Goal: Use online tool/utility: Utilize a website feature to perform a specific function

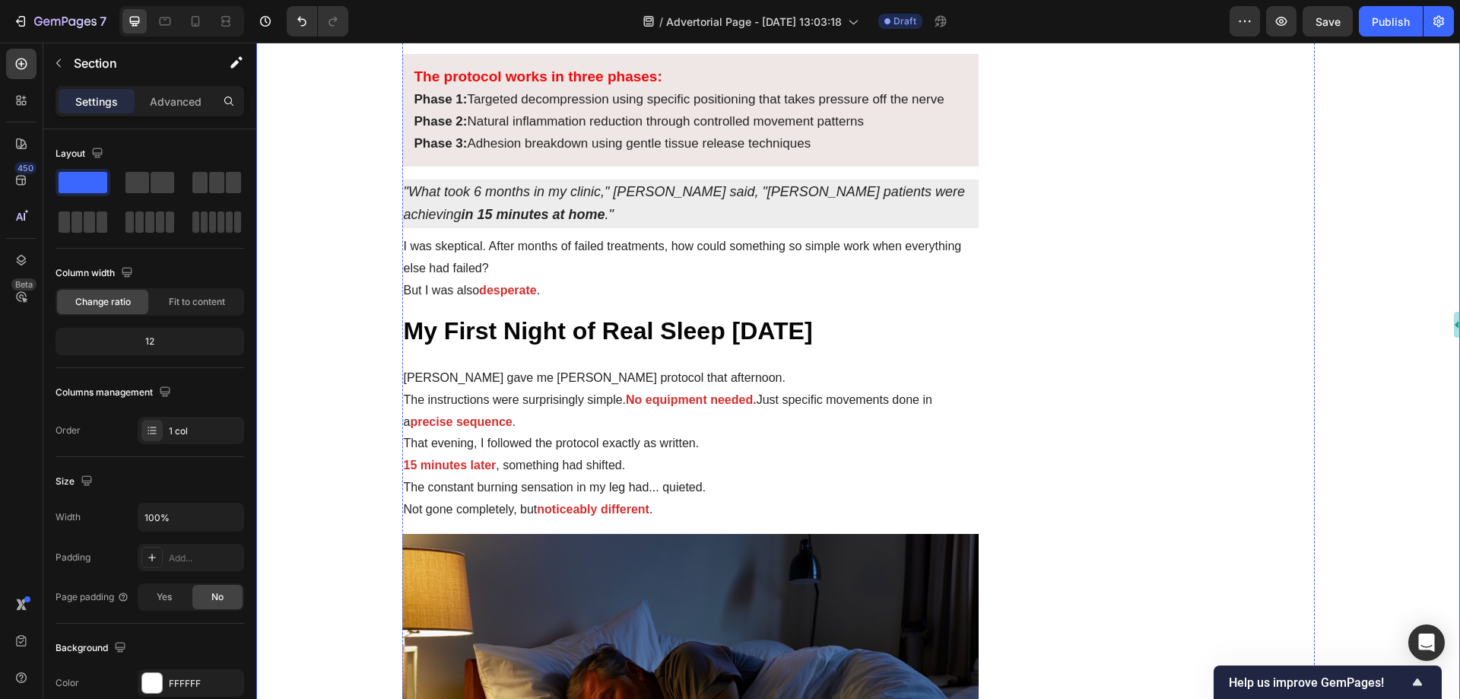
scroll to position [2586, 0]
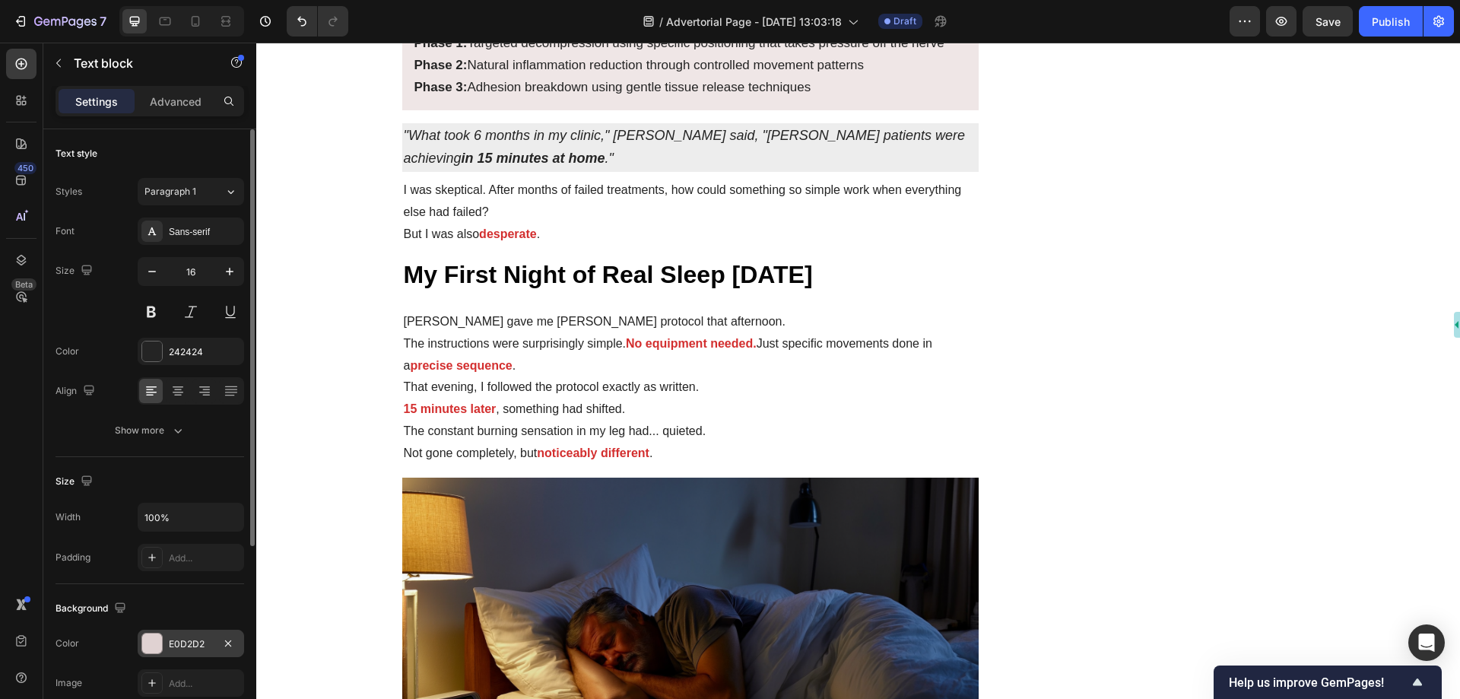
click at [167, 643] on div "E0D2D2" at bounding box center [191, 643] width 106 height 27
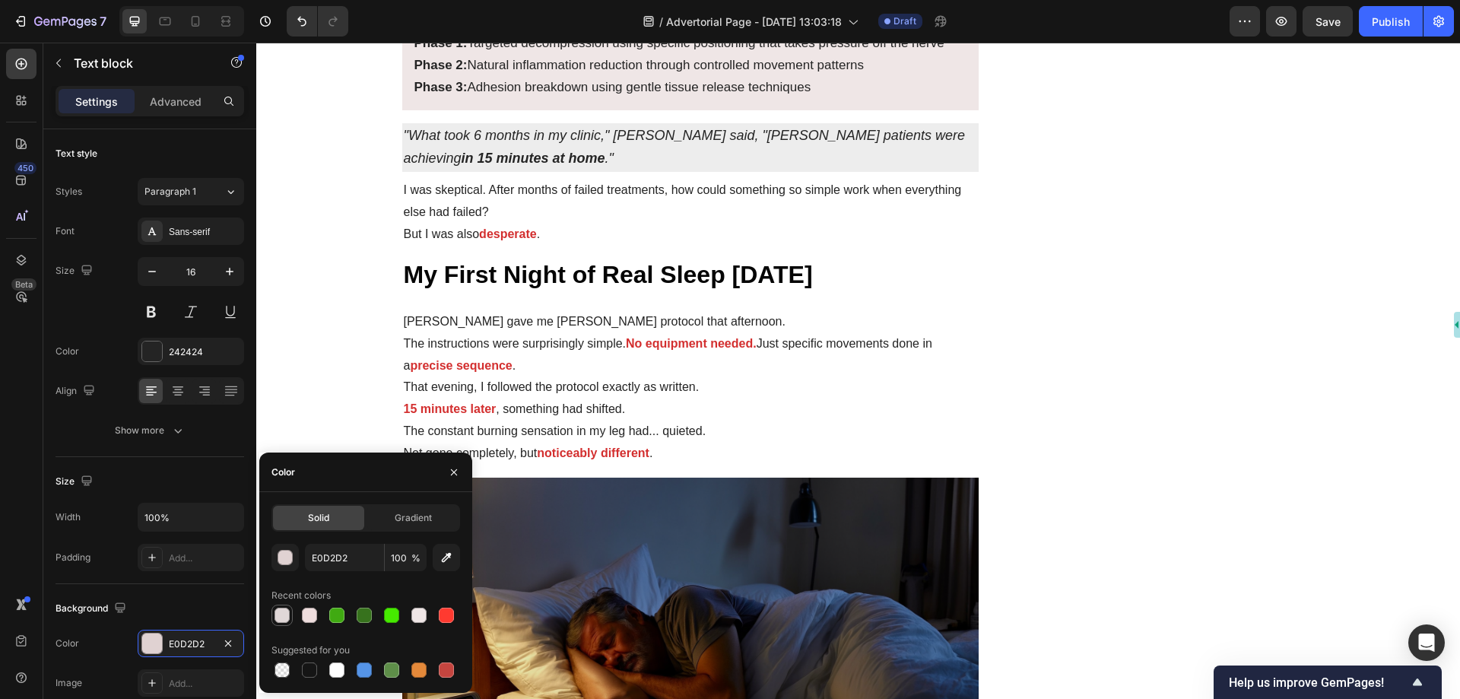
click at [285, 617] on div at bounding box center [282, 615] width 15 height 15
click at [281, 560] on div "button" at bounding box center [285, 558] width 15 height 15
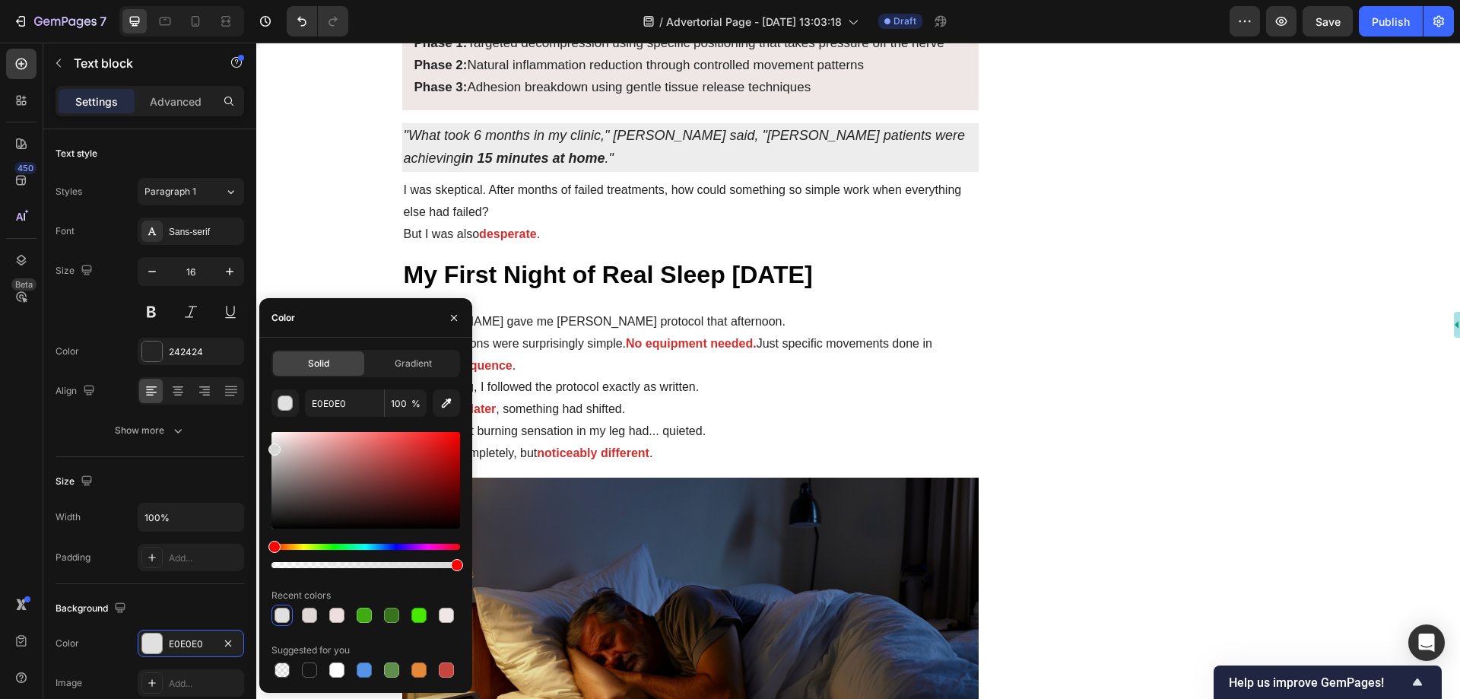
drag, startPoint x: 278, startPoint y: 449, endPoint x: 265, endPoint y: 446, distance: 12.5
click at [265, 446] on div "Solid Gradient E0E0E0 100 % Recent colors Suggested for you" at bounding box center [365, 515] width 213 height 331
type input "D8D8D8"
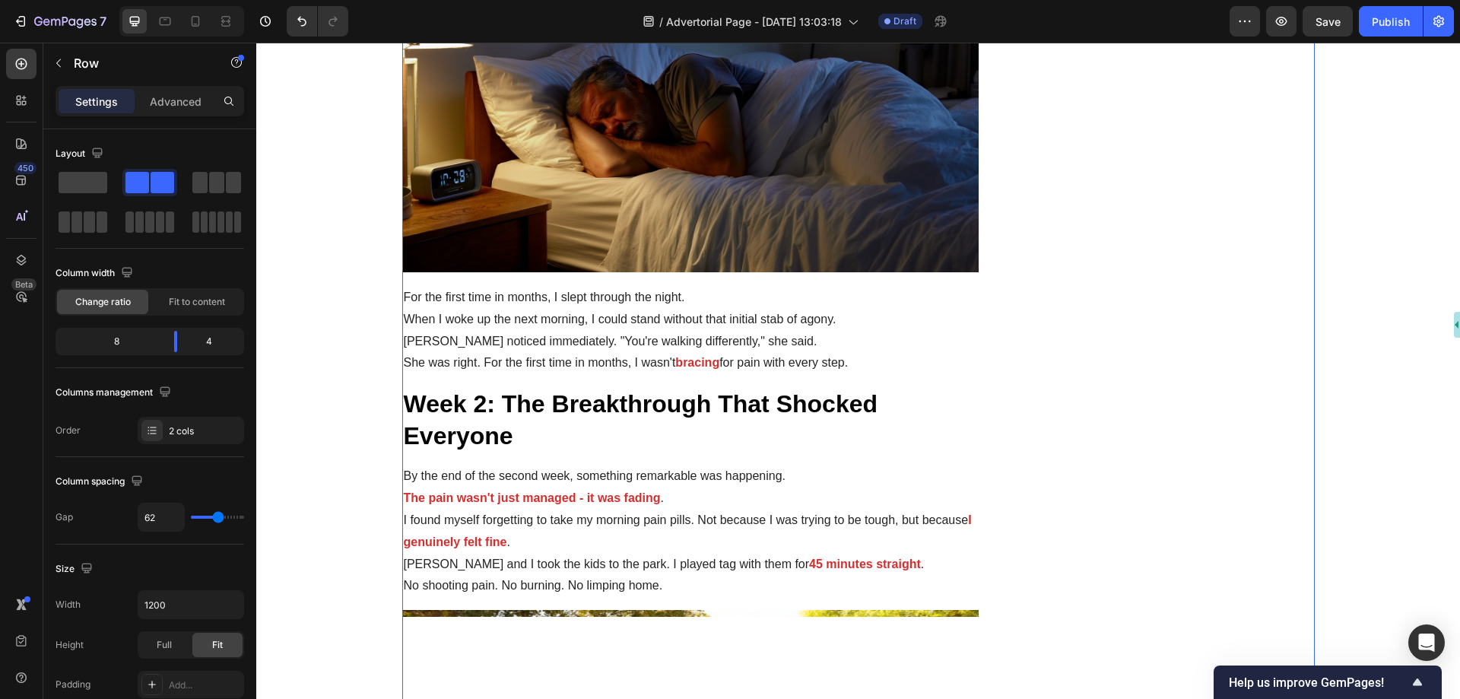
scroll to position [3270, 0]
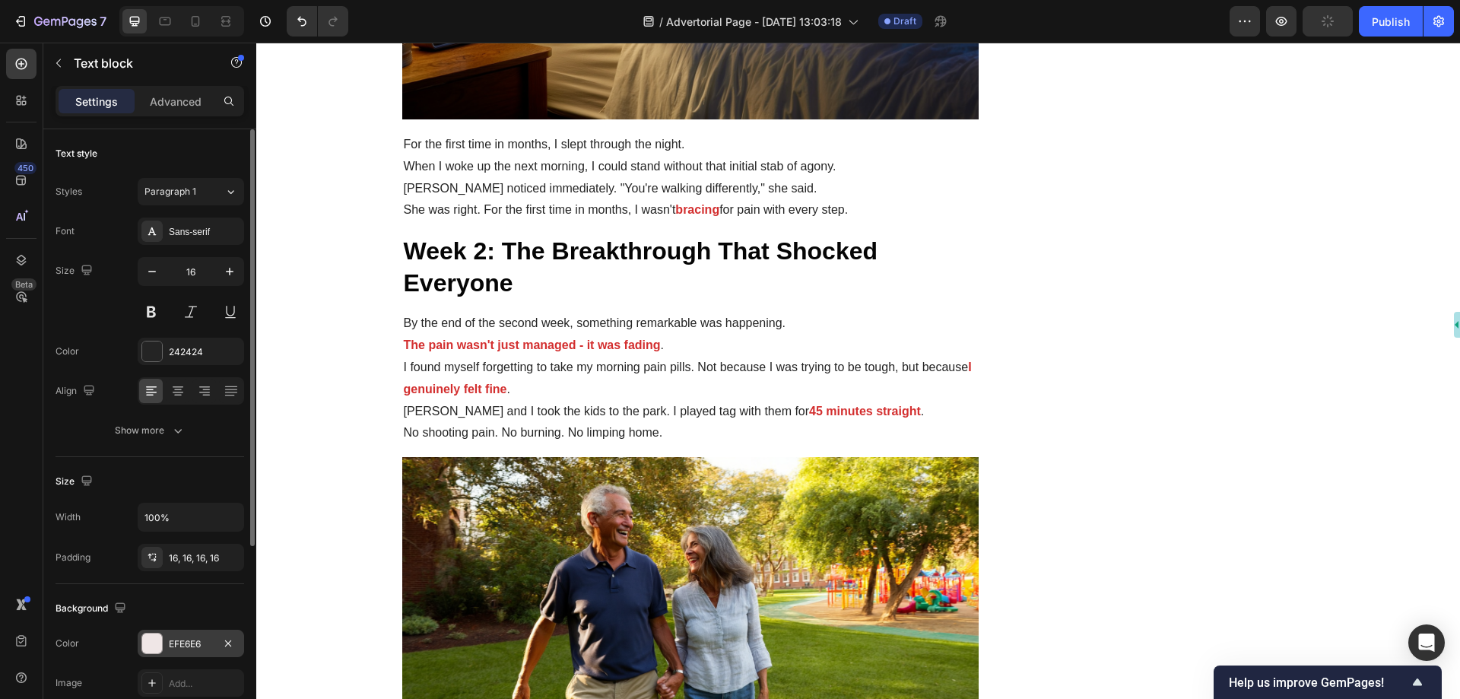
click at [179, 646] on div "EFE6E6" at bounding box center [191, 644] width 44 height 14
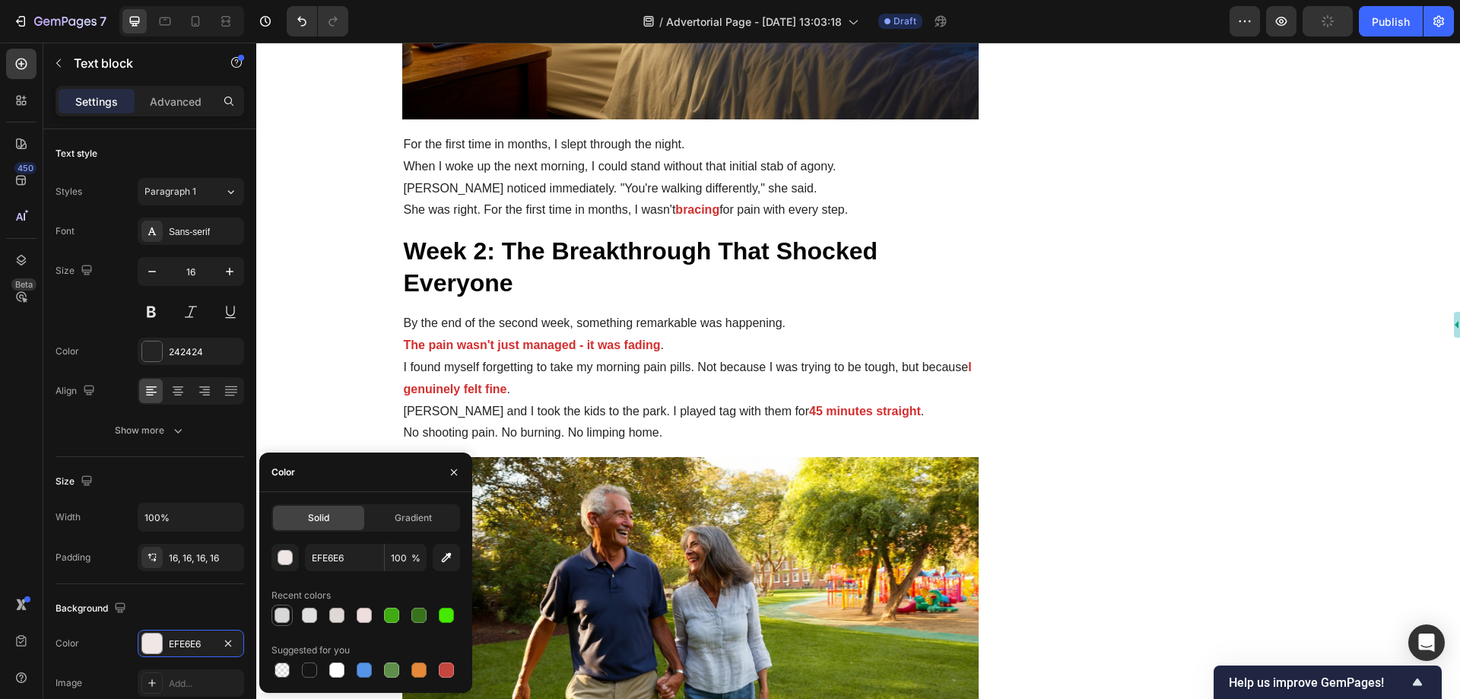
click at [283, 608] on div at bounding box center [282, 615] width 15 height 15
type input "D8D8D8"
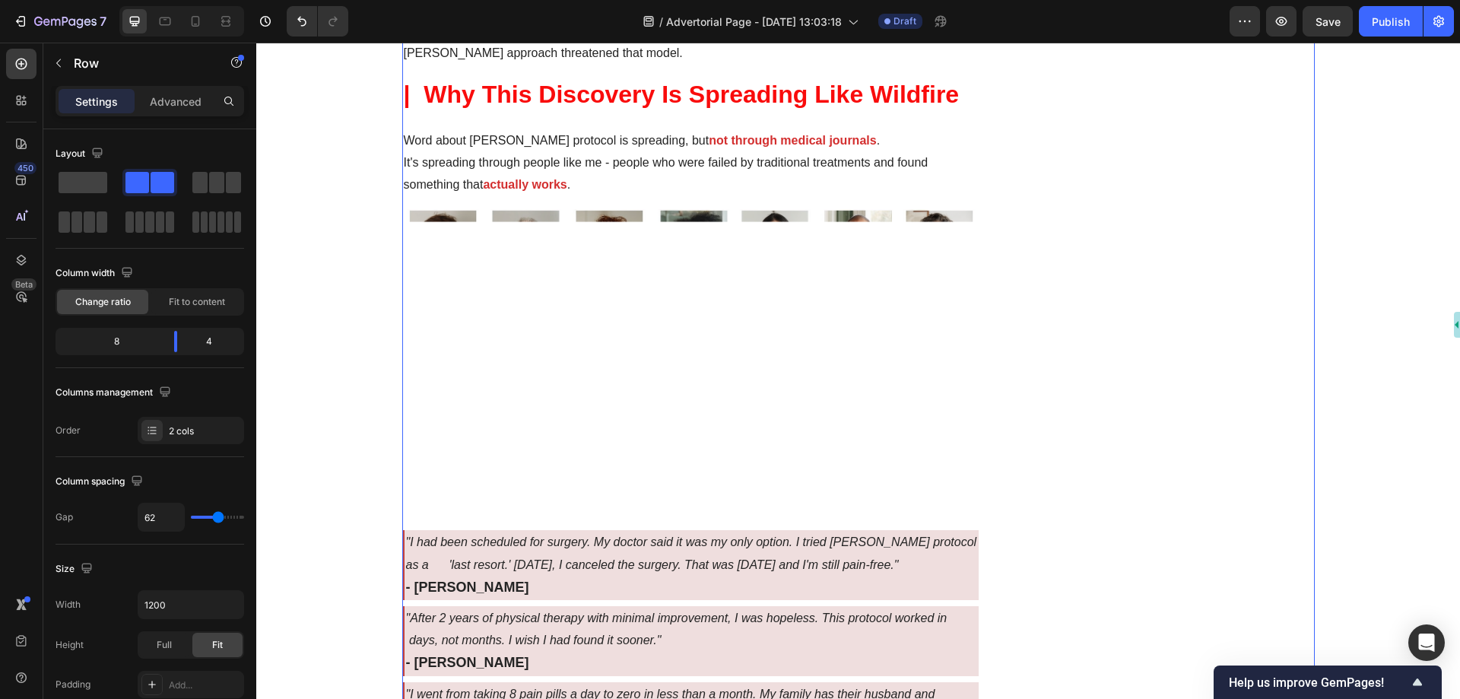
scroll to position [4943, 0]
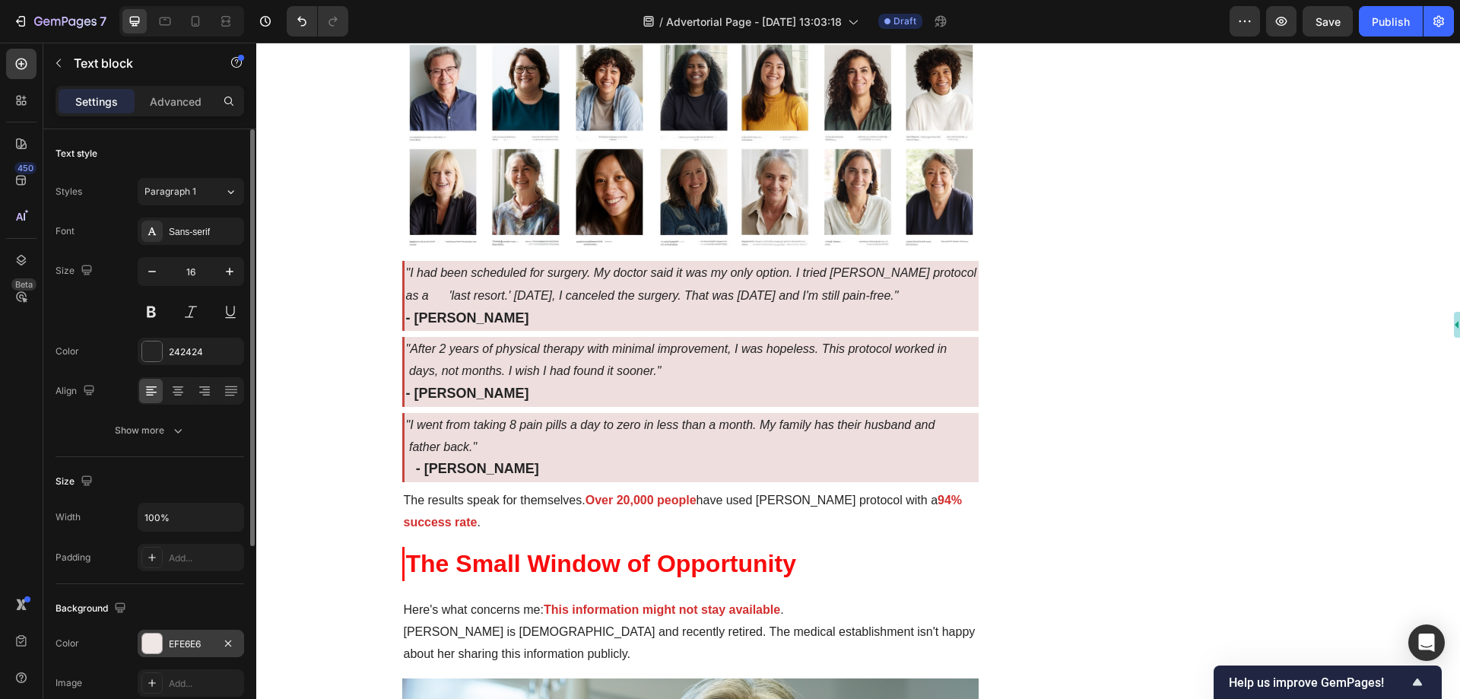
click at [173, 640] on div "EFE6E6" at bounding box center [191, 644] width 44 height 14
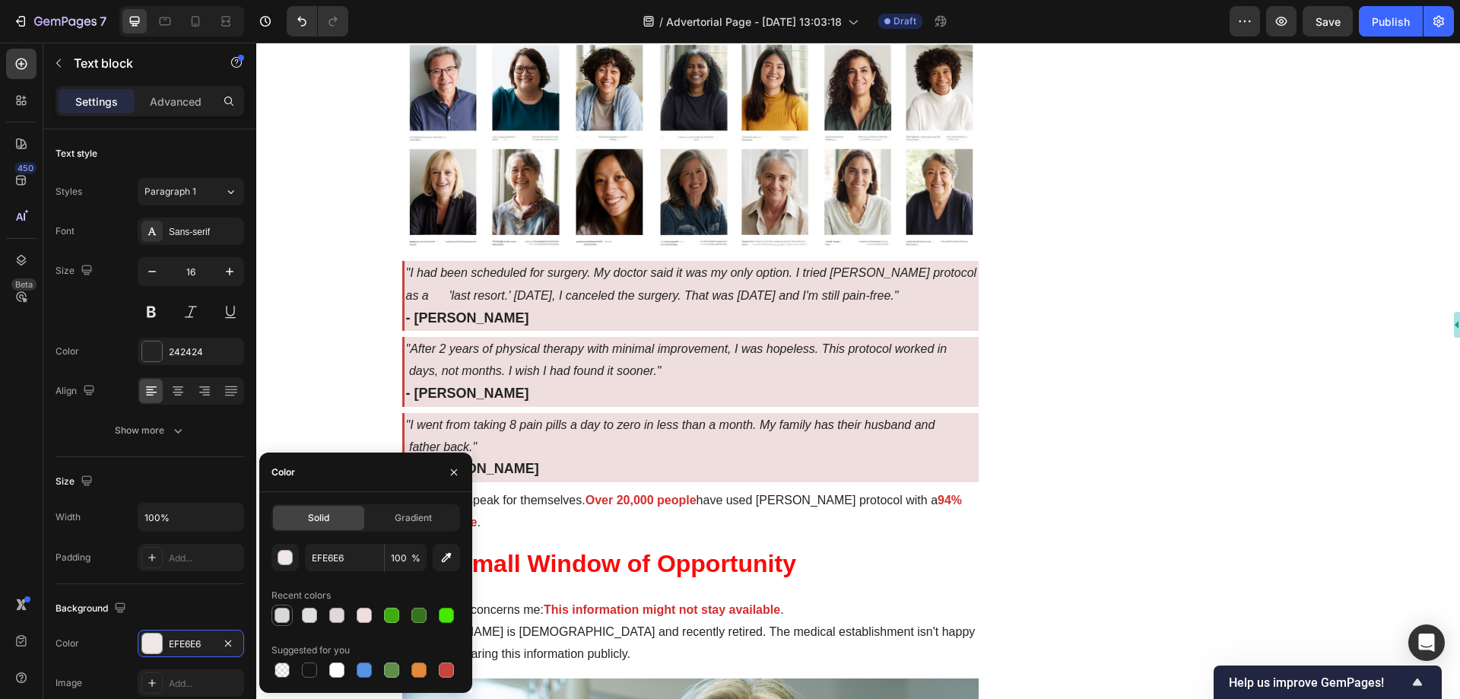
click at [279, 617] on div at bounding box center [282, 615] width 15 height 15
type input "D8D8D8"
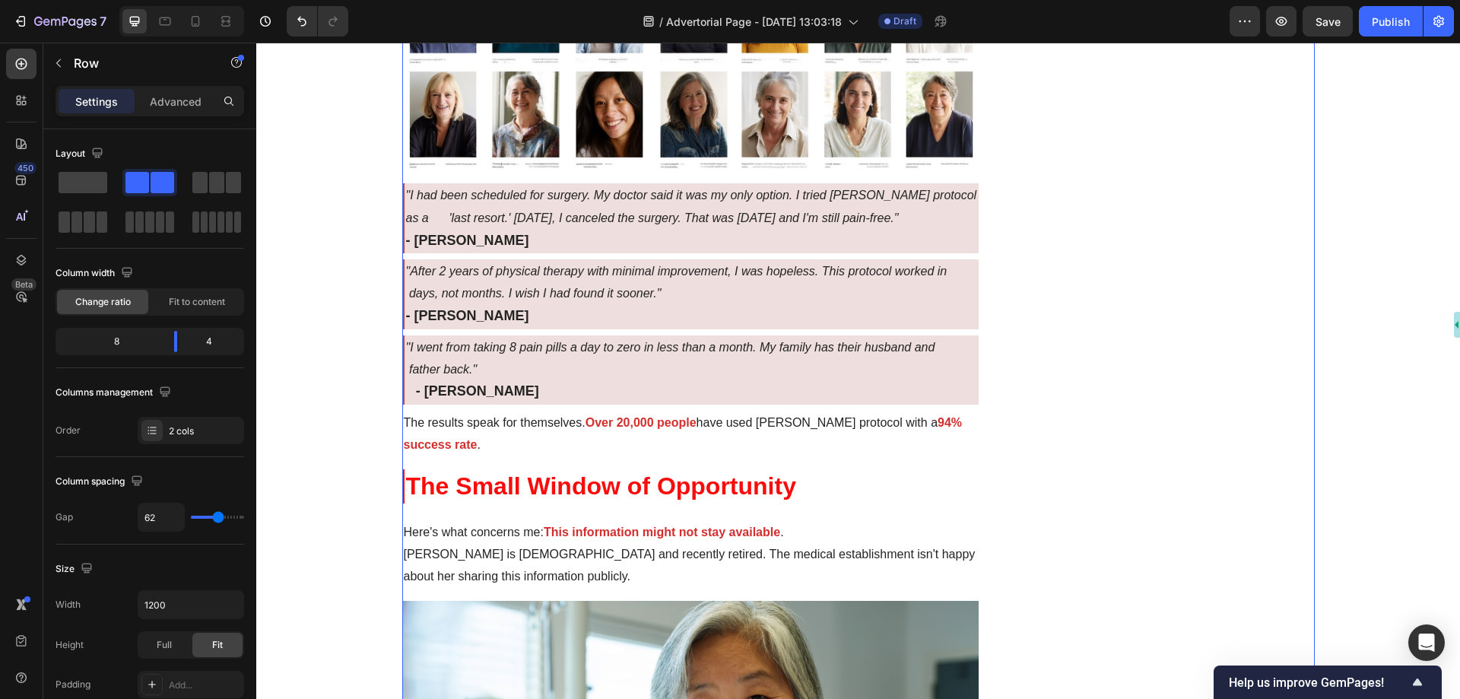
scroll to position [5095, 0]
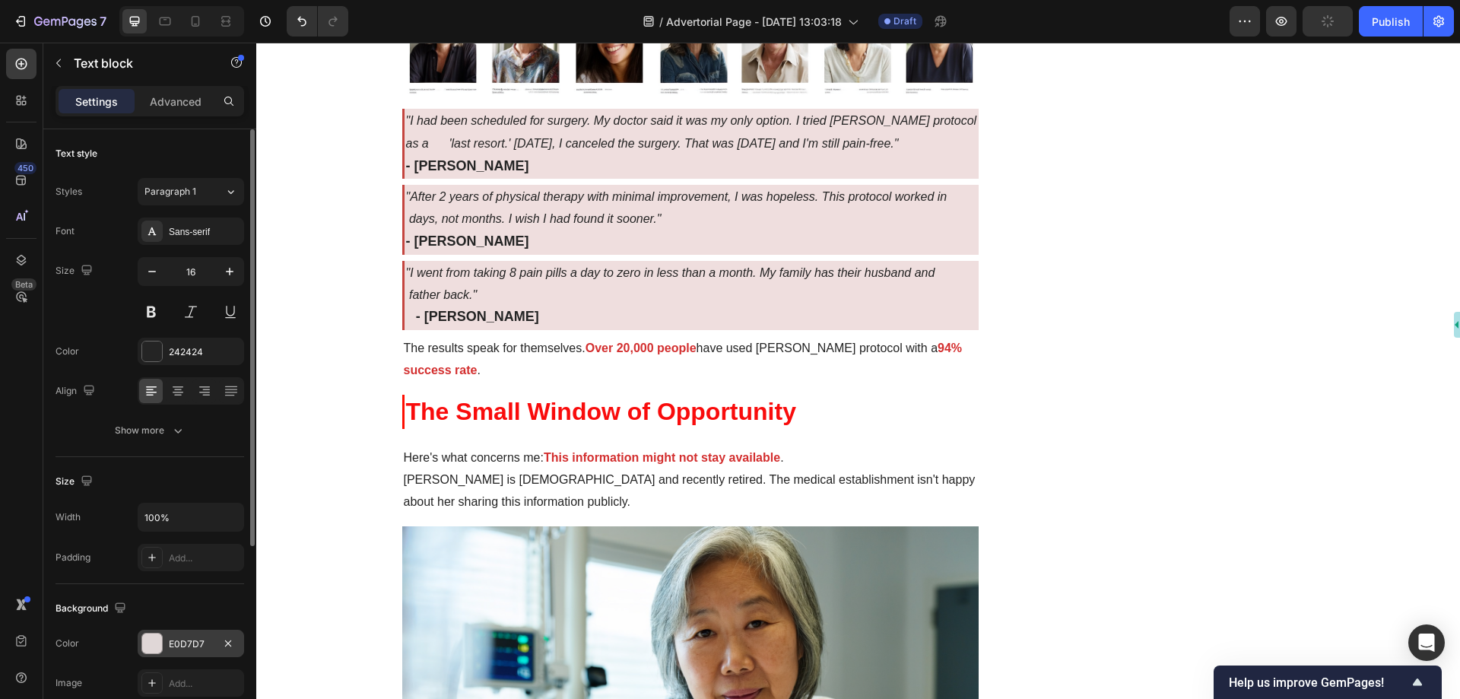
click at [171, 650] on div "E0D7D7" at bounding box center [191, 644] width 44 height 14
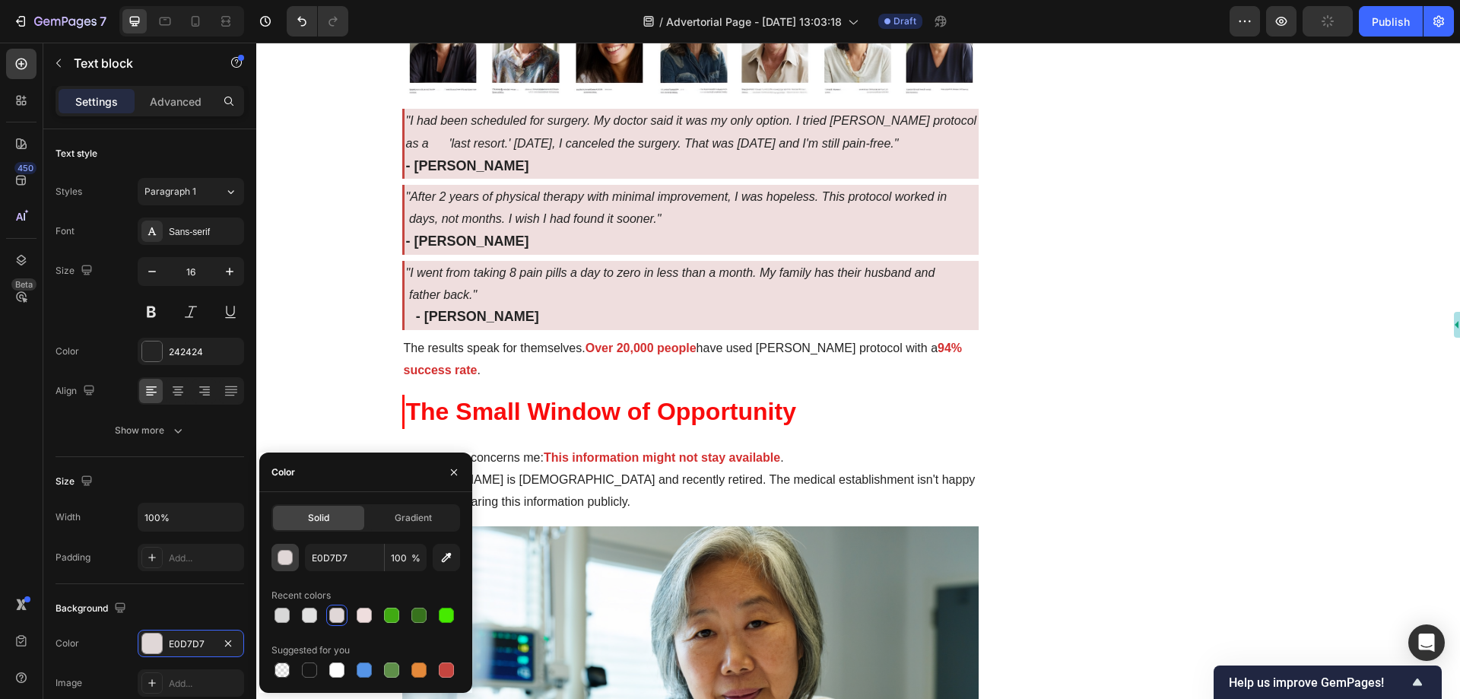
click at [284, 551] on div "button" at bounding box center [285, 558] width 15 height 15
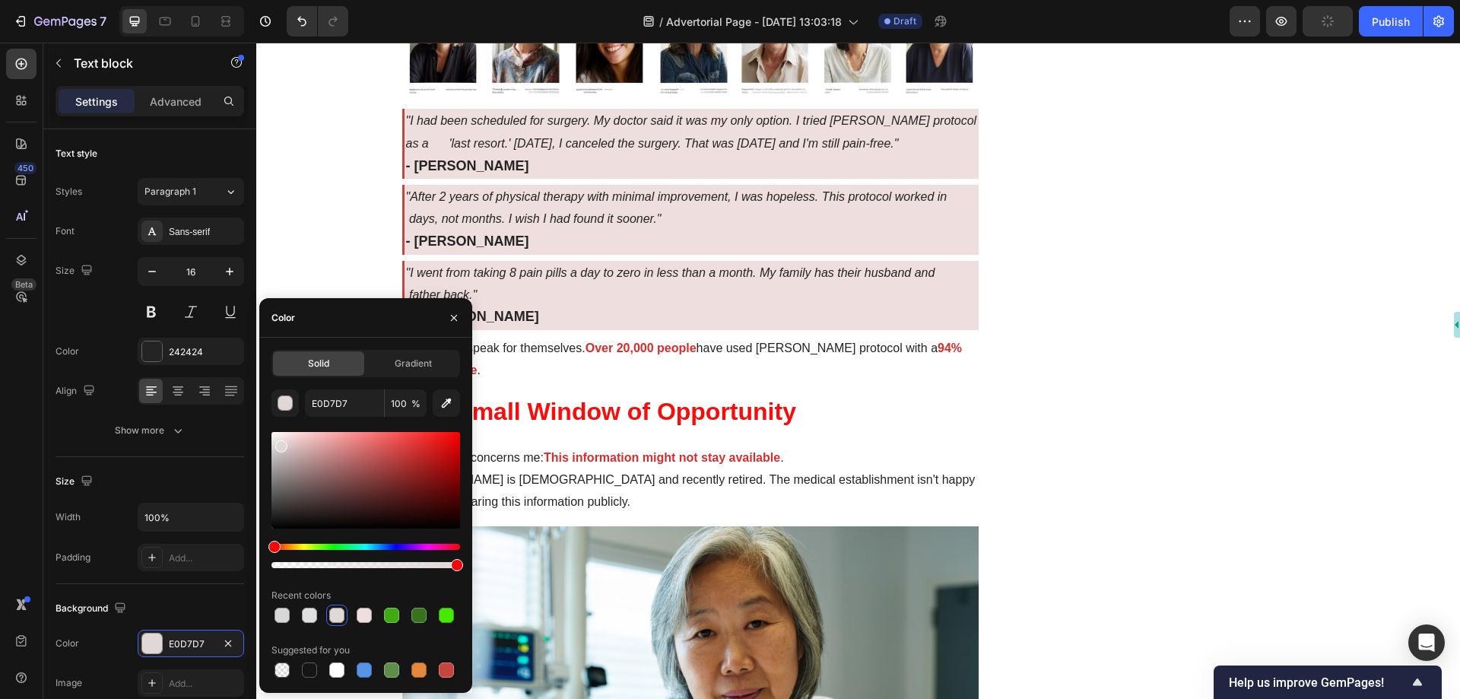
click at [293, 615] on div at bounding box center [365, 615] width 189 height 21
click at [290, 605] on div at bounding box center [281, 615] width 21 height 21
type input "D8D8D8"
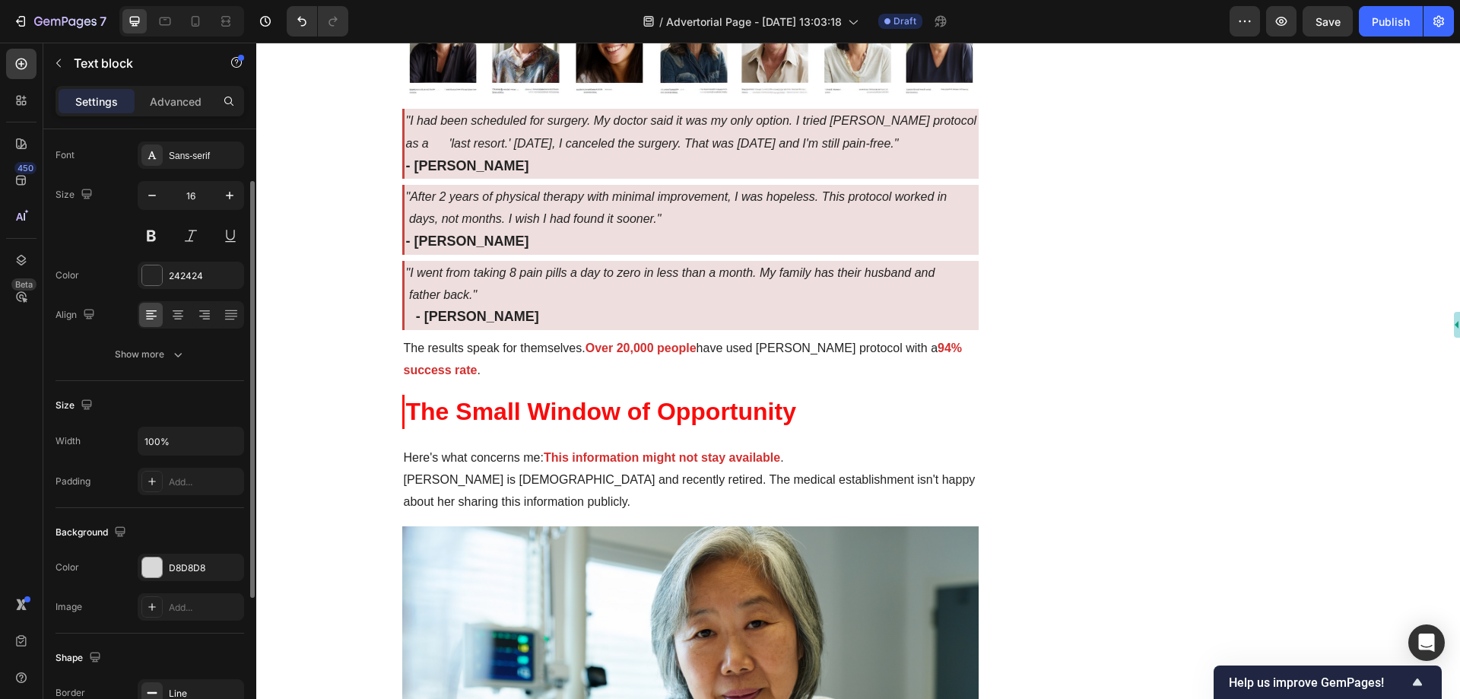
scroll to position [152, 0]
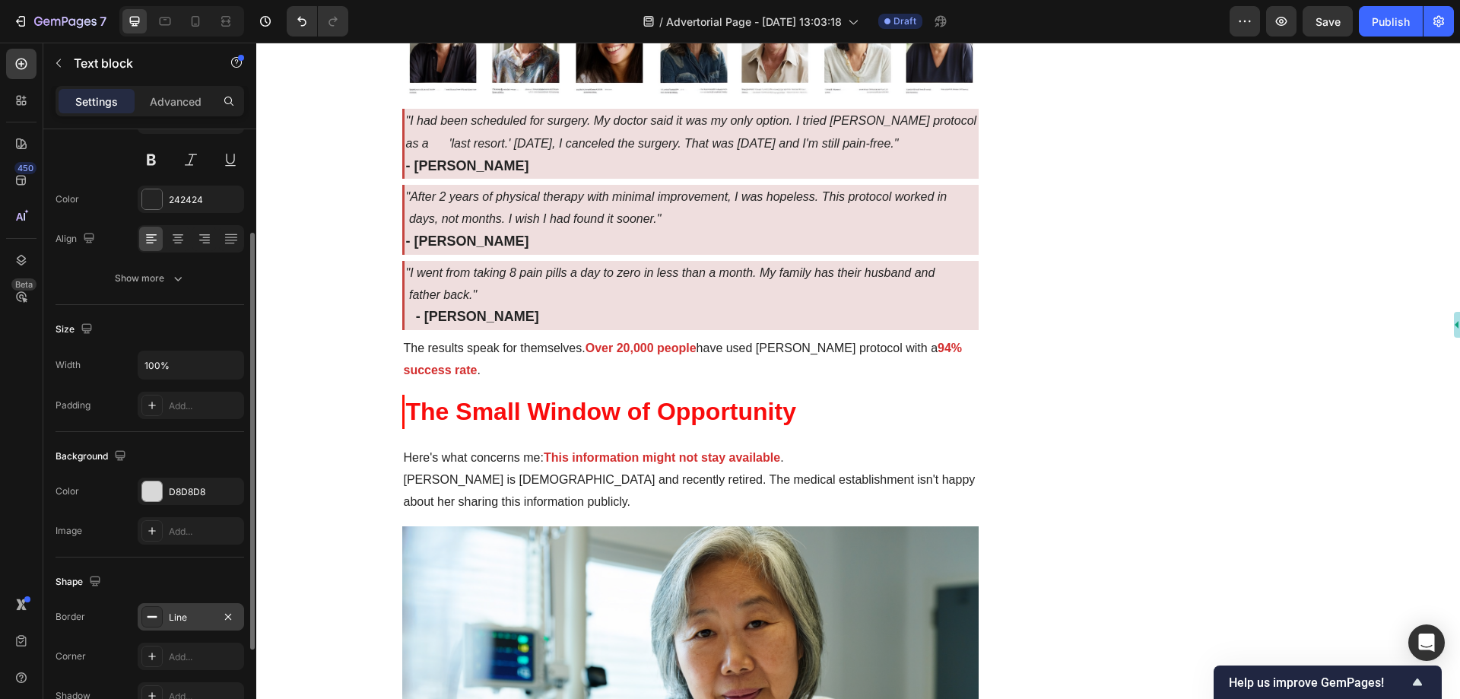
click at [189, 615] on div "Line" at bounding box center [191, 618] width 44 height 14
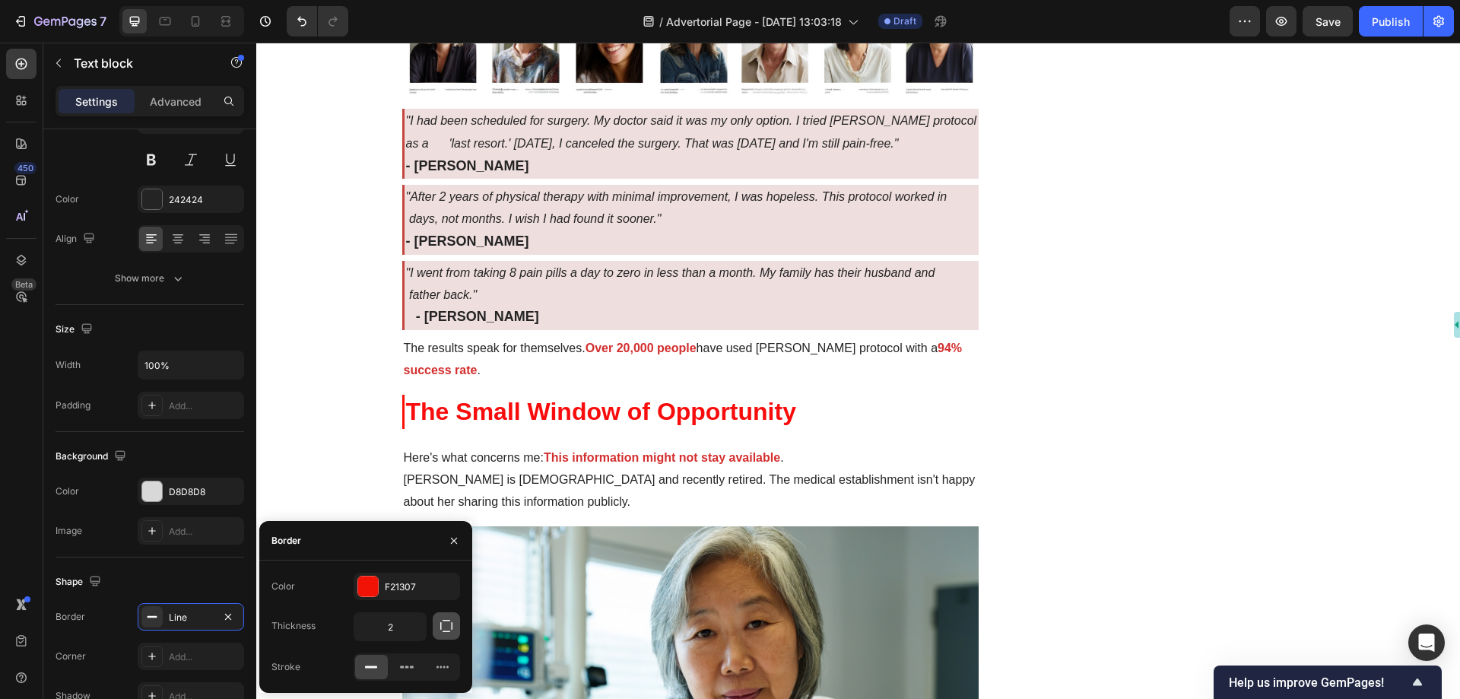
click at [447, 624] on icon "button" at bounding box center [446, 625] width 15 height 15
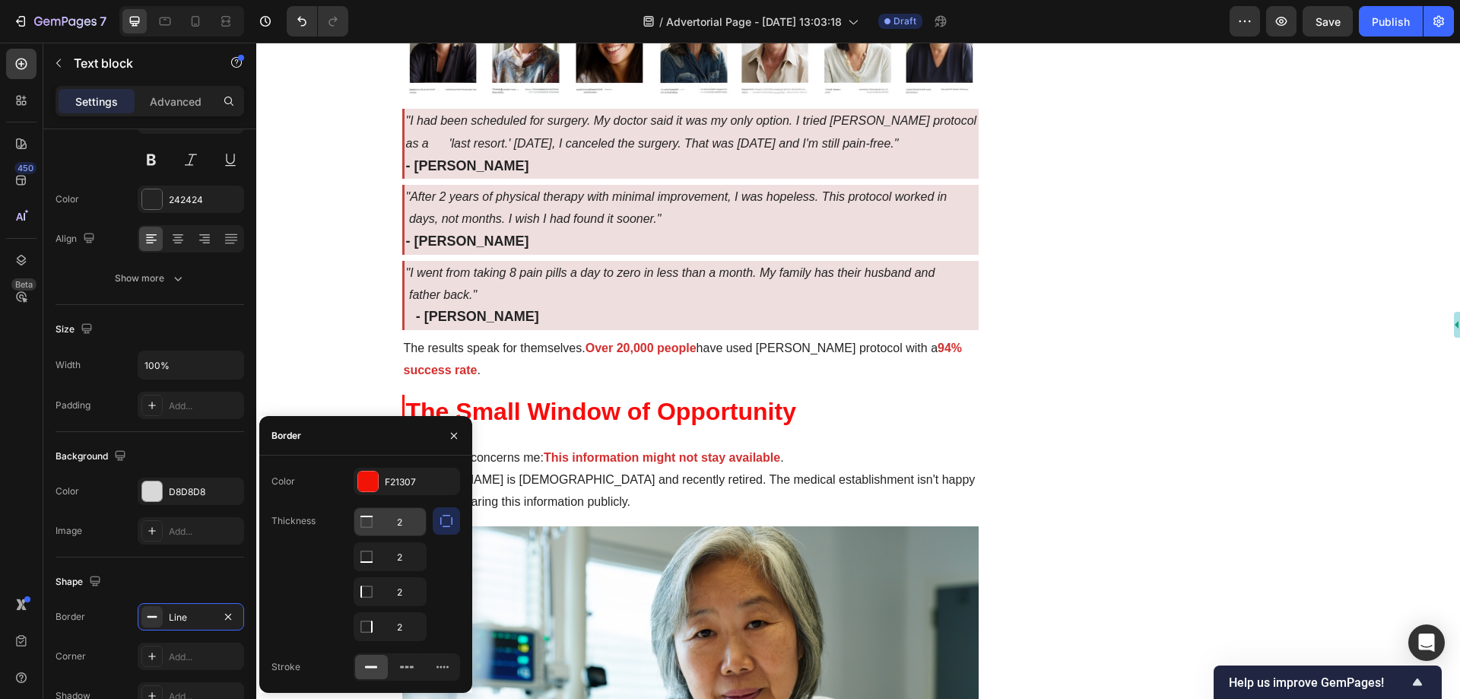
type textarea "2"
click at [413, 529] on input "2" at bounding box center [389, 521] width 71 height 27
type input "1"
click at [408, 555] on input "2" at bounding box center [389, 556] width 71 height 27
type input "1"
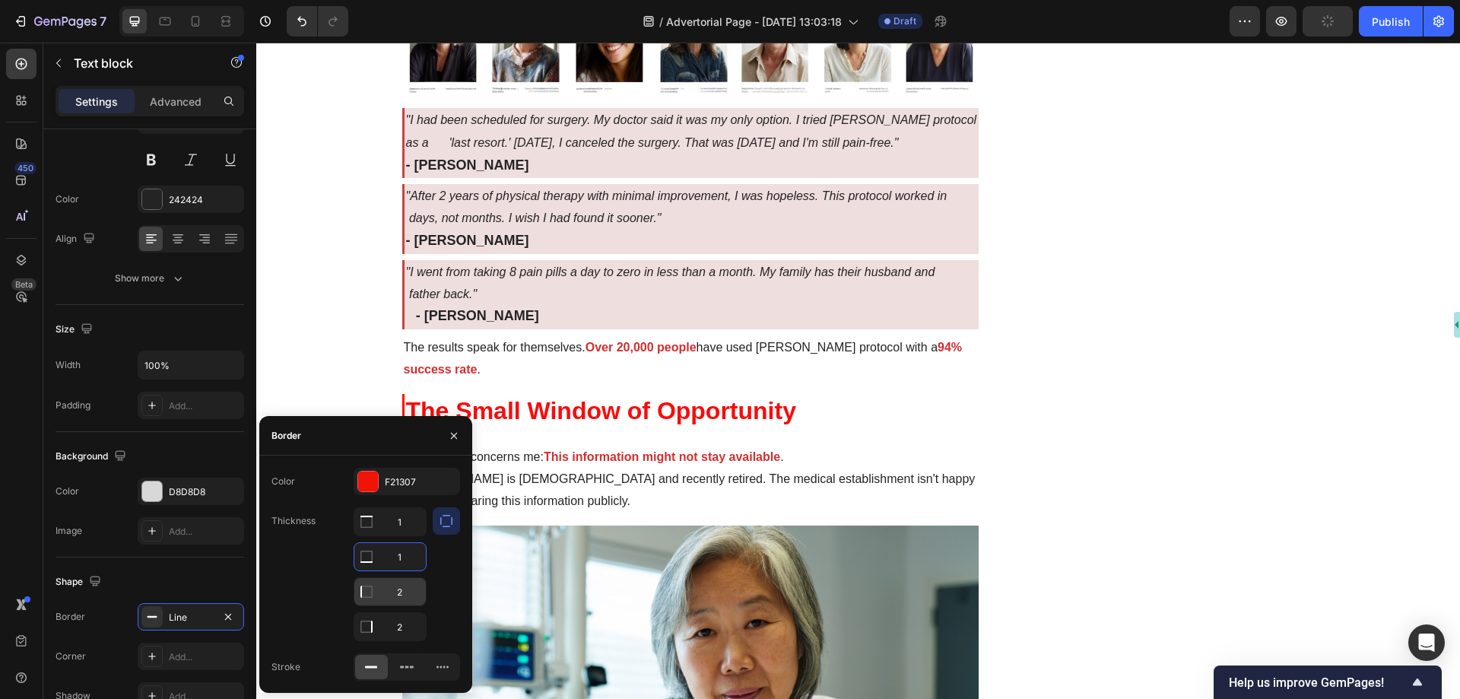
click at [409, 595] on input "2" at bounding box center [389, 591] width 71 height 27
type input "1"
click at [408, 618] on input "2" at bounding box center [389, 626] width 71 height 27
type input "1"
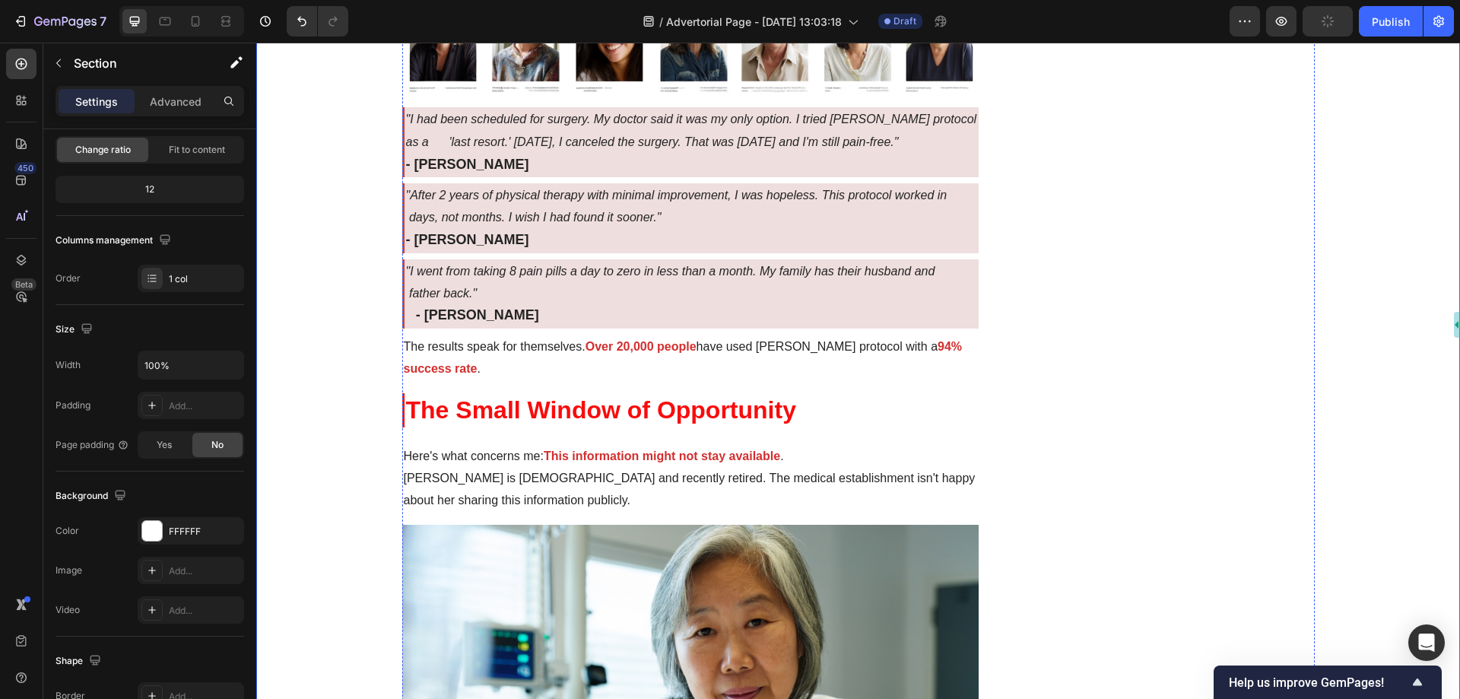
scroll to position [0, 0]
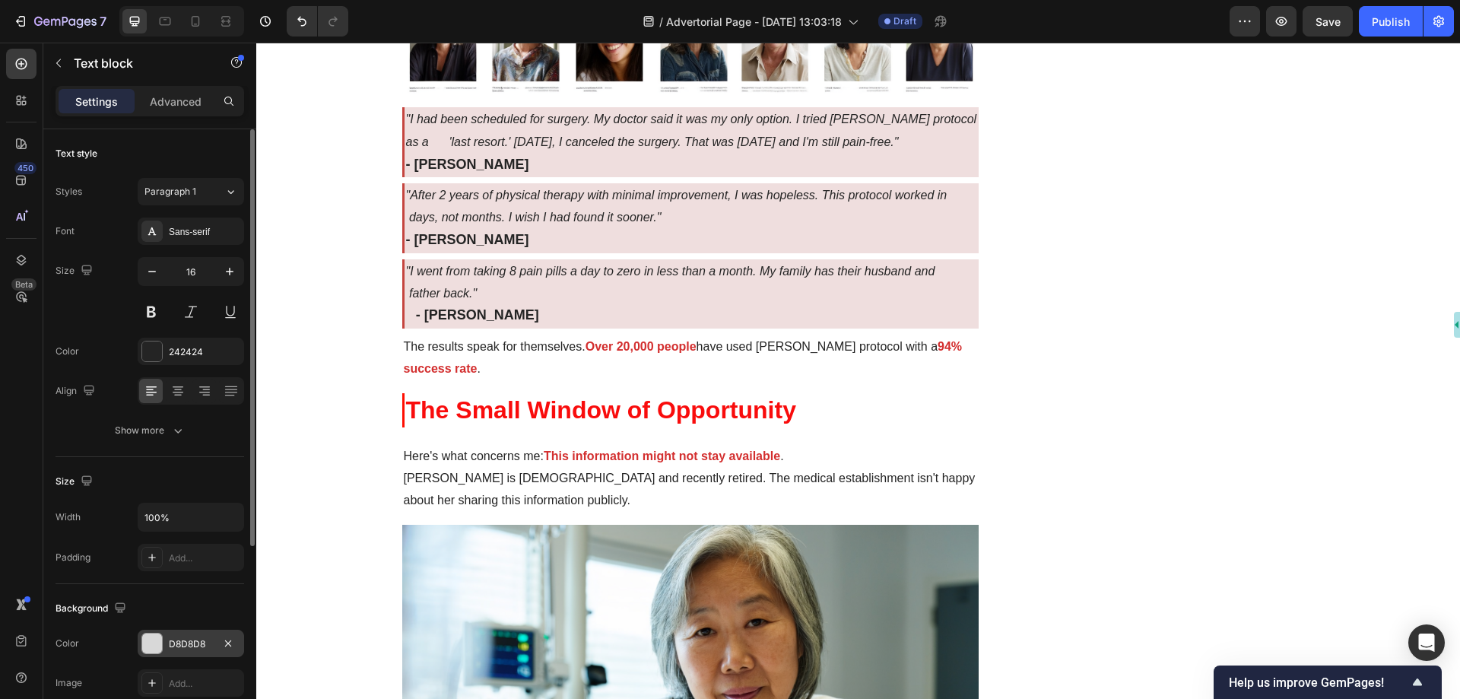
click at [176, 637] on div "D8D8D8" at bounding box center [191, 644] width 44 height 14
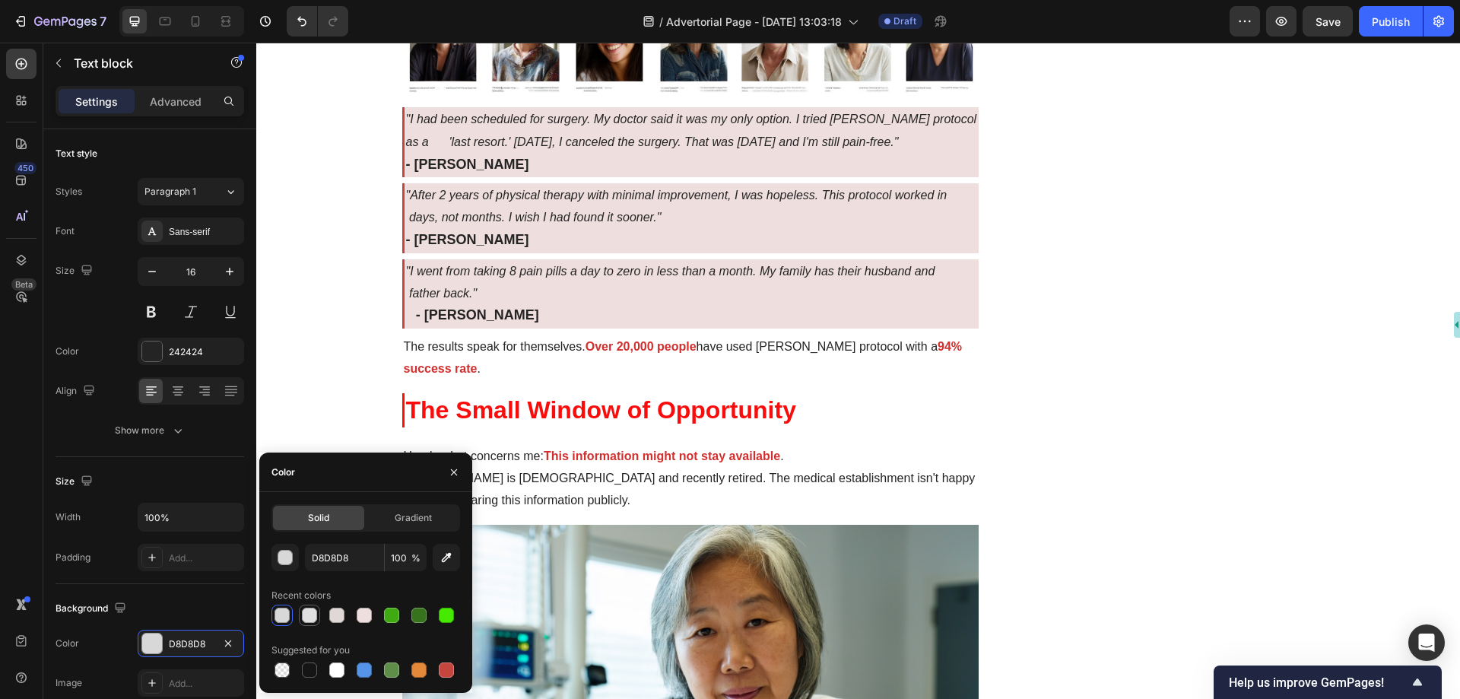
click at [312, 614] on div at bounding box center [309, 615] width 15 height 15
click at [287, 614] on div at bounding box center [282, 615] width 15 height 15
click at [283, 562] on div "button" at bounding box center [285, 558] width 15 height 15
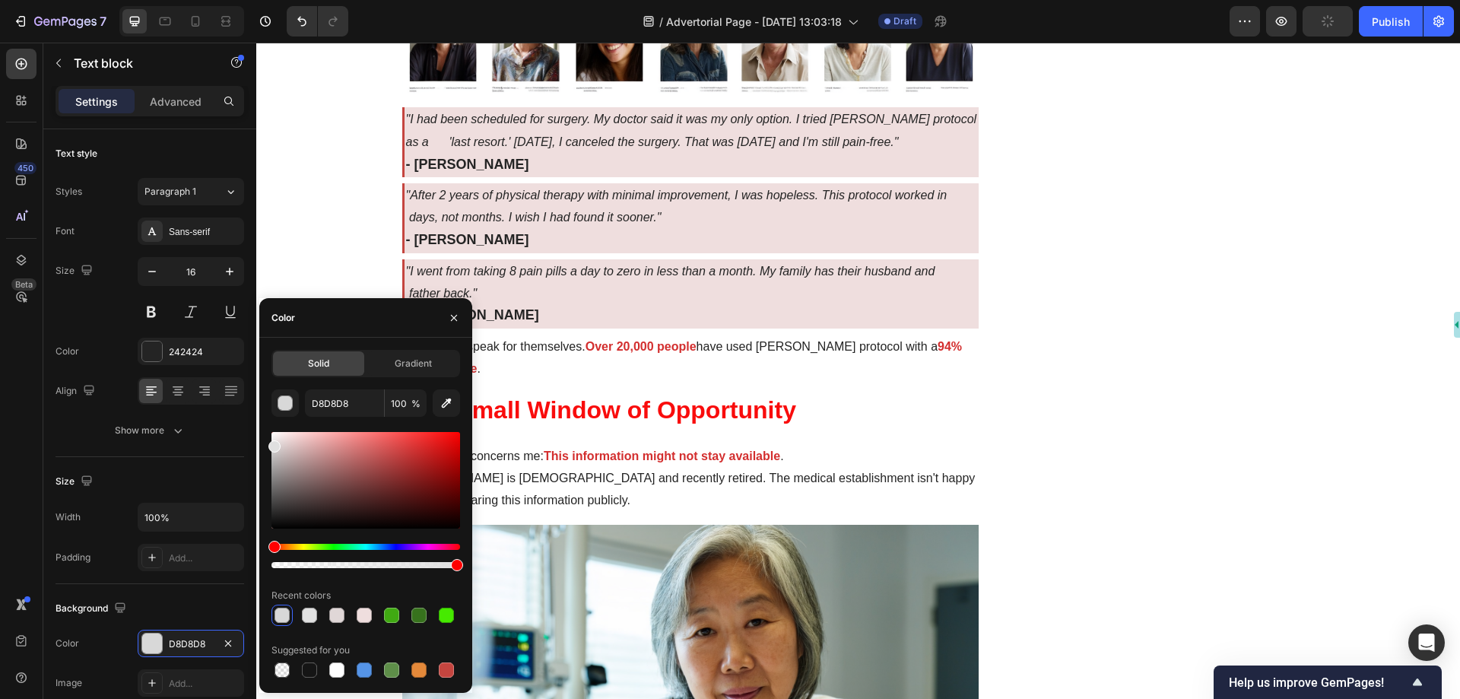
drag, startPoint x: 277, startPoint y: 452, endPoint x: 268, endPoint y: 443, distance: 12.4
click at [268, 443] on div "Solid Gradient D8D8D8 100 % Recent colors Suggested for you" at bounding box center [365, 515] width 213 height 331
type input "E0E0E0"
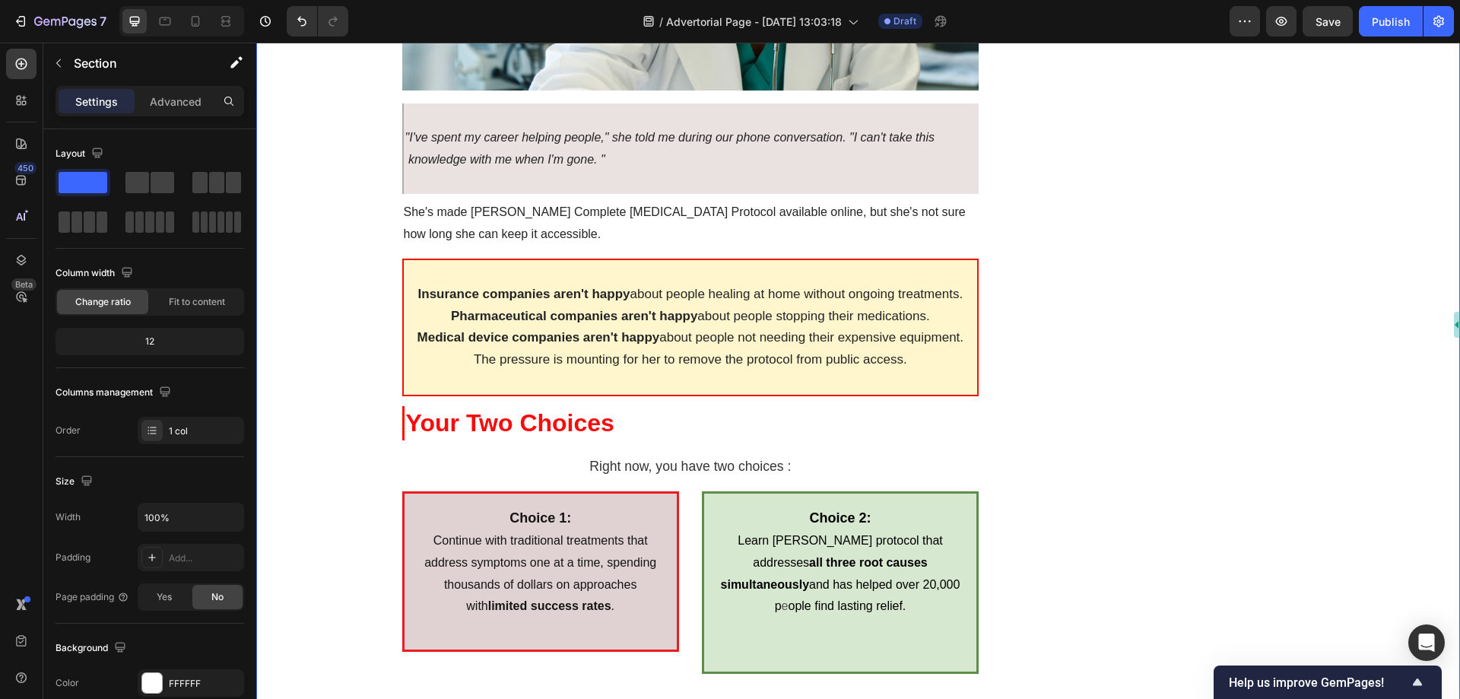
scroll to position [6236, 0]
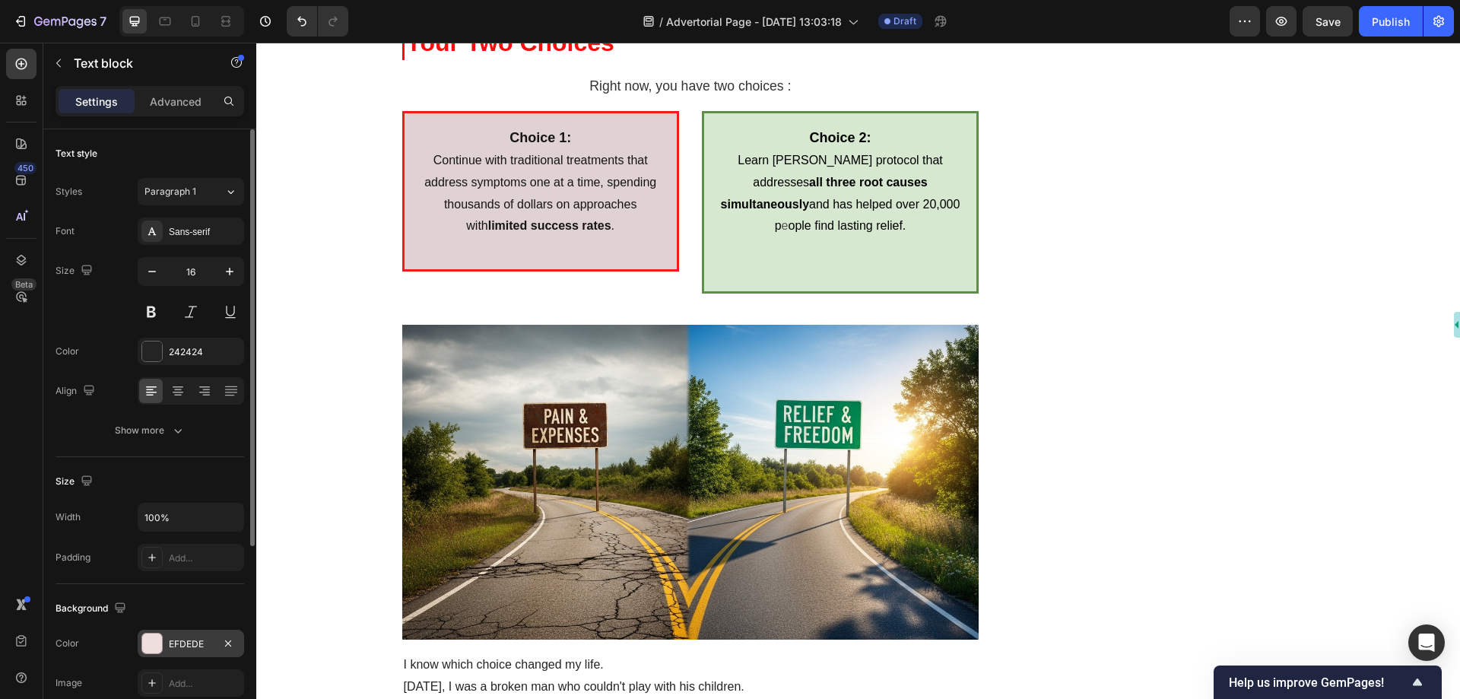
click at [180, 640] on div "EFDEDE" at bounding box center [191, 644] width 44 height 14
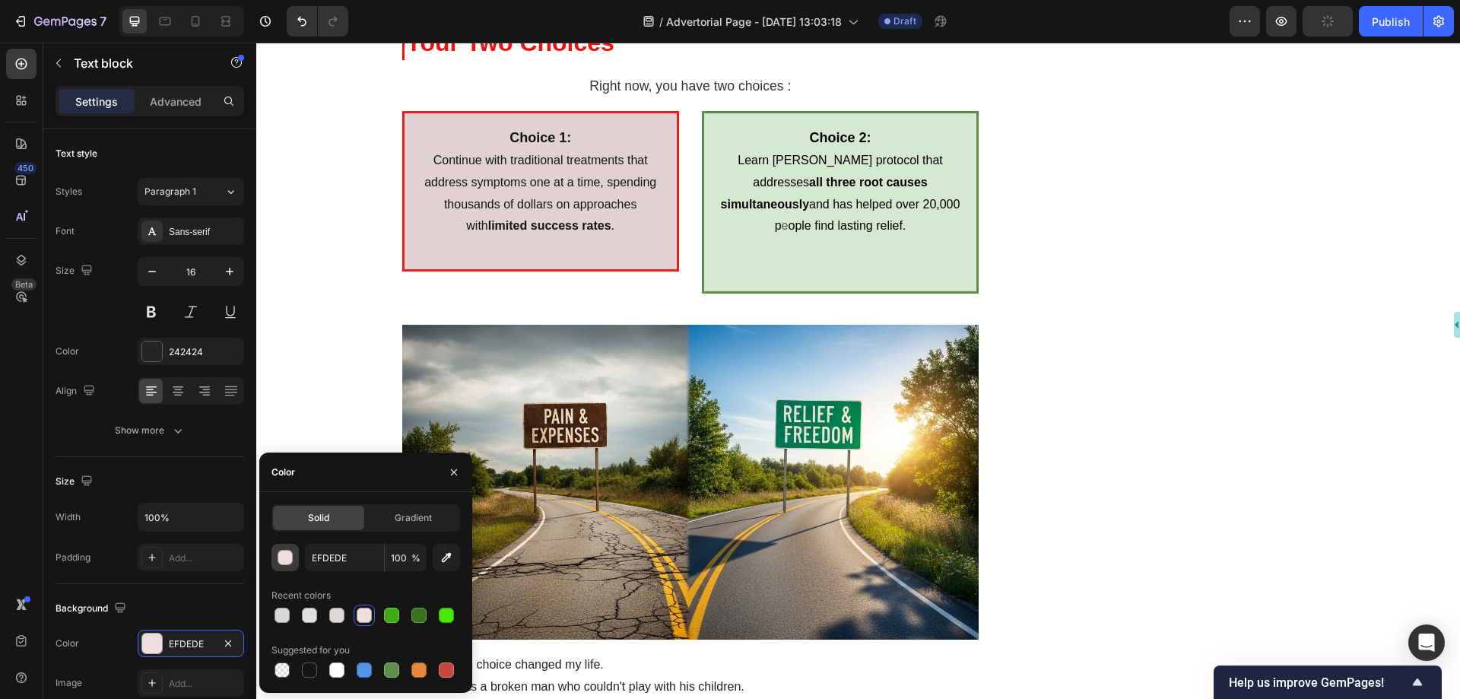
click at [289, 553] on div "button" at bounding box center [285, 558] width 15 height 15
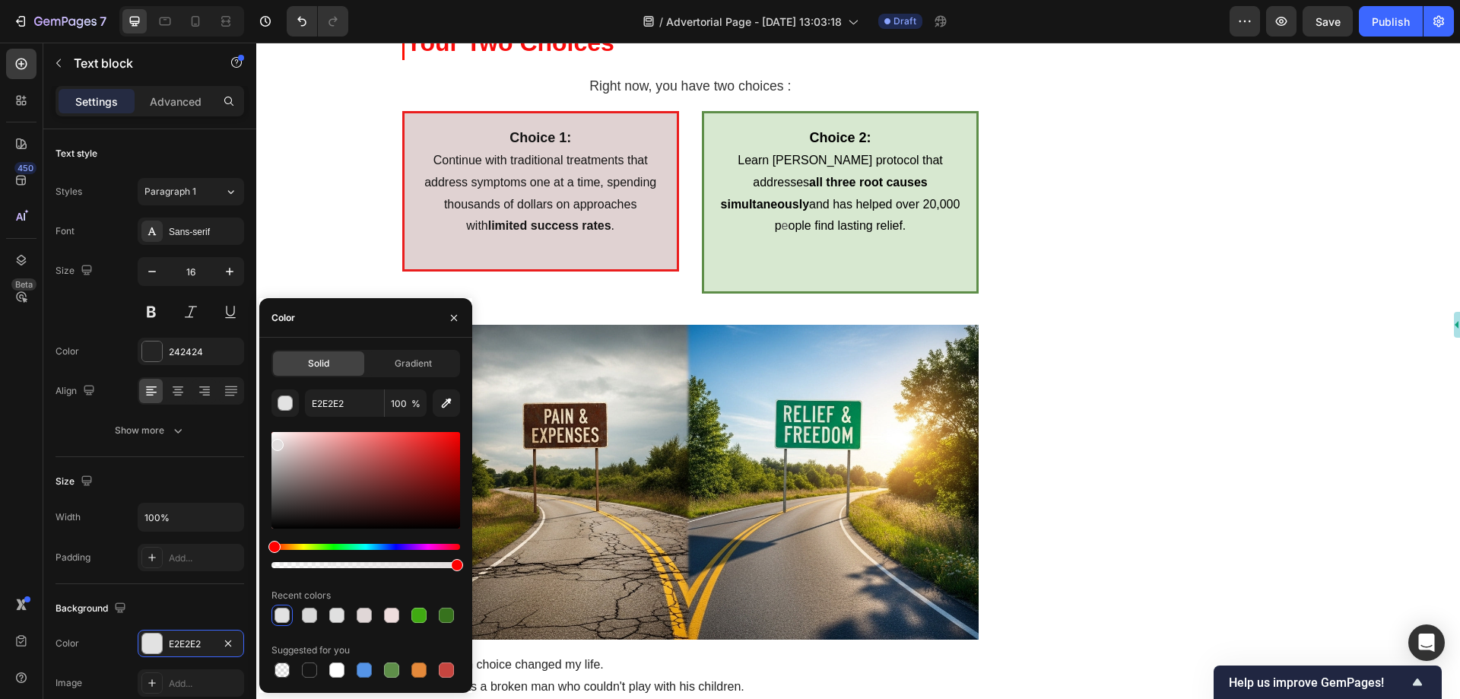
type input "E2DEDE"
drag, startPoint x: 285, startPoint y: 442, endPoint x: 277, endPoint y: 442, distance: 8.4
click at [277, 442] on div at bounding box center [277, 445] width 12 height 12
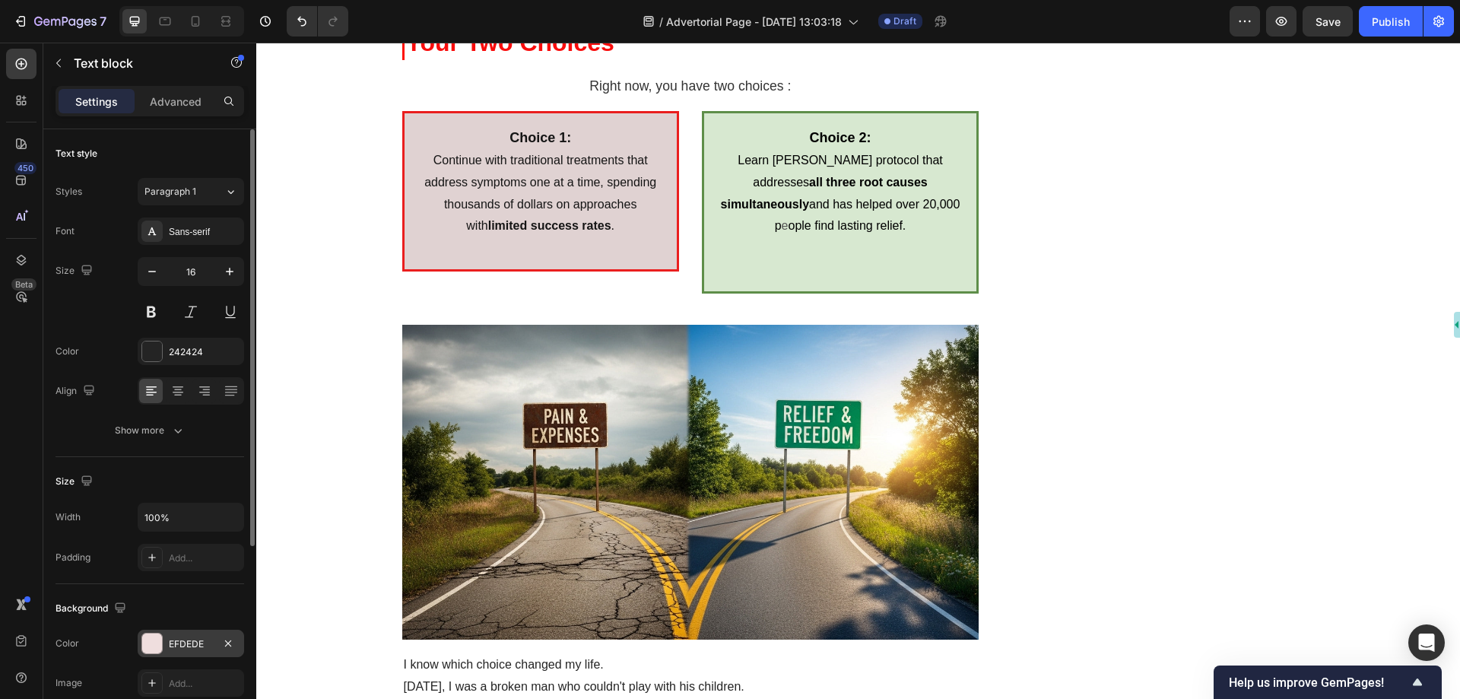
click at [176, 646] on div "EFDEDE" at bounding box center [191, 644] width 44 height 14
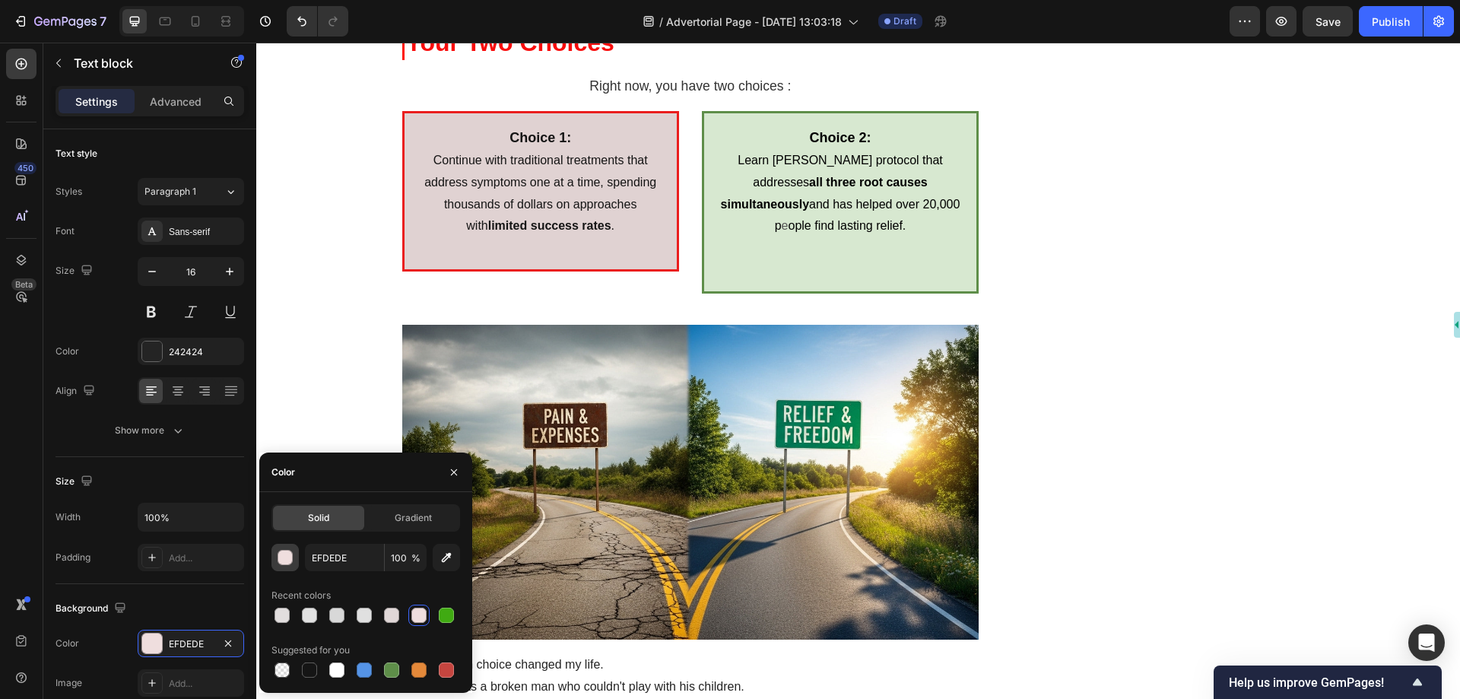
click at [285, 551] on div "button" at bounding box center [285, 558] width 15 height 15
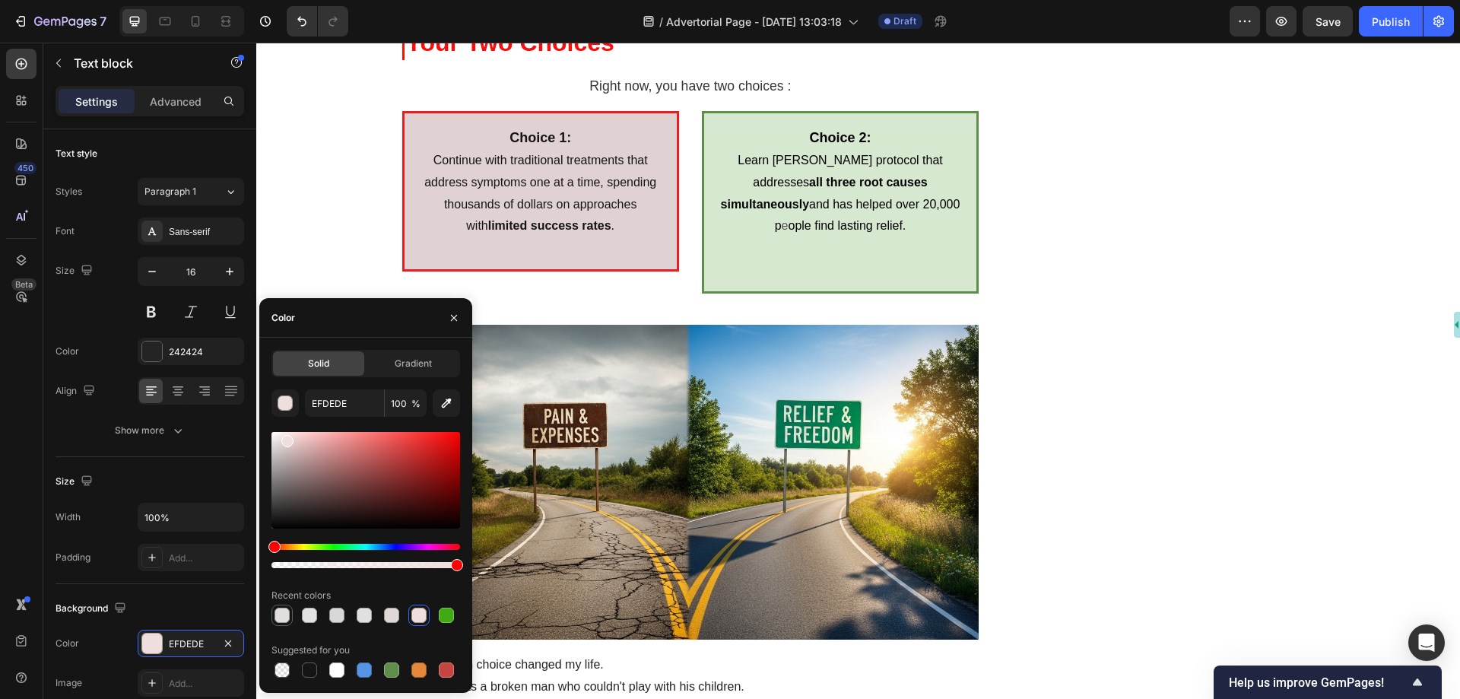
click at [283, 620] on div at bounding box center [282, 615] width 15 height 15
type input "E2DEDE"
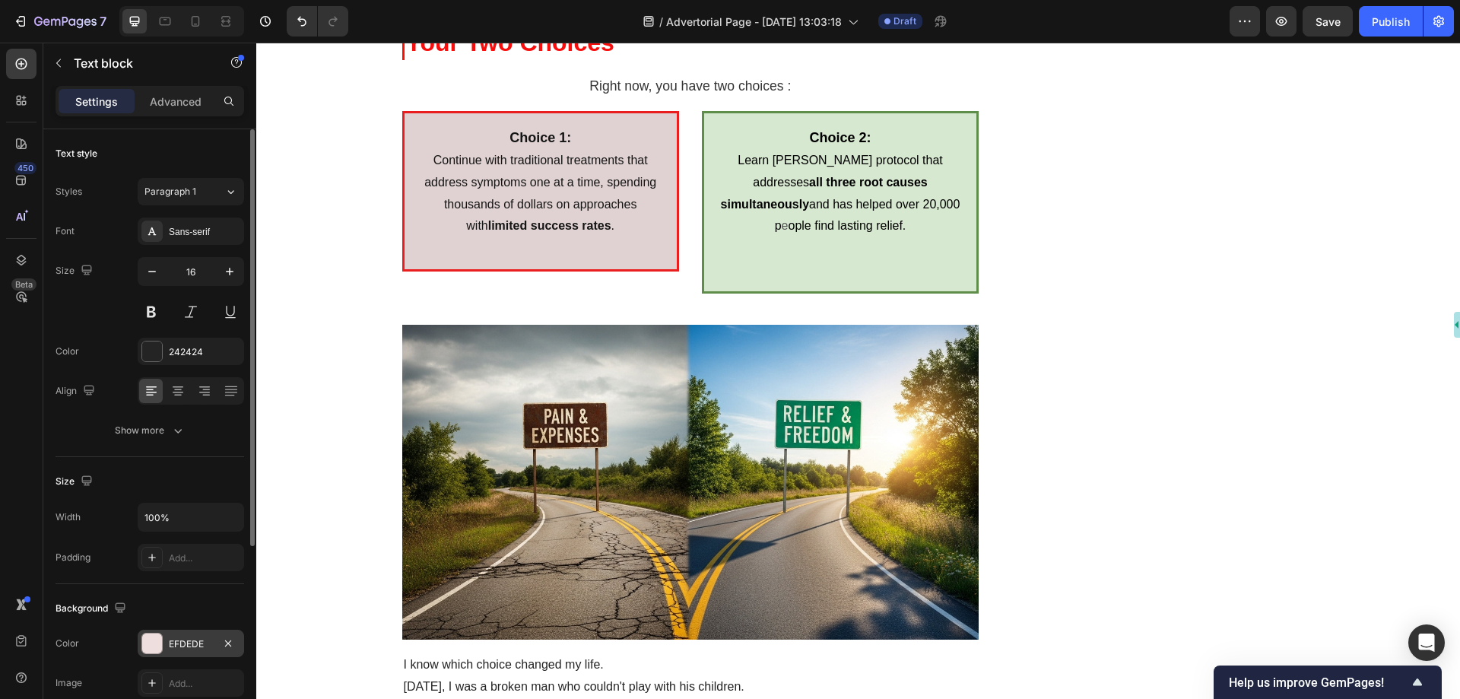
click at [151, 643] on div at bounding box center [152, 643] width 20 height 20
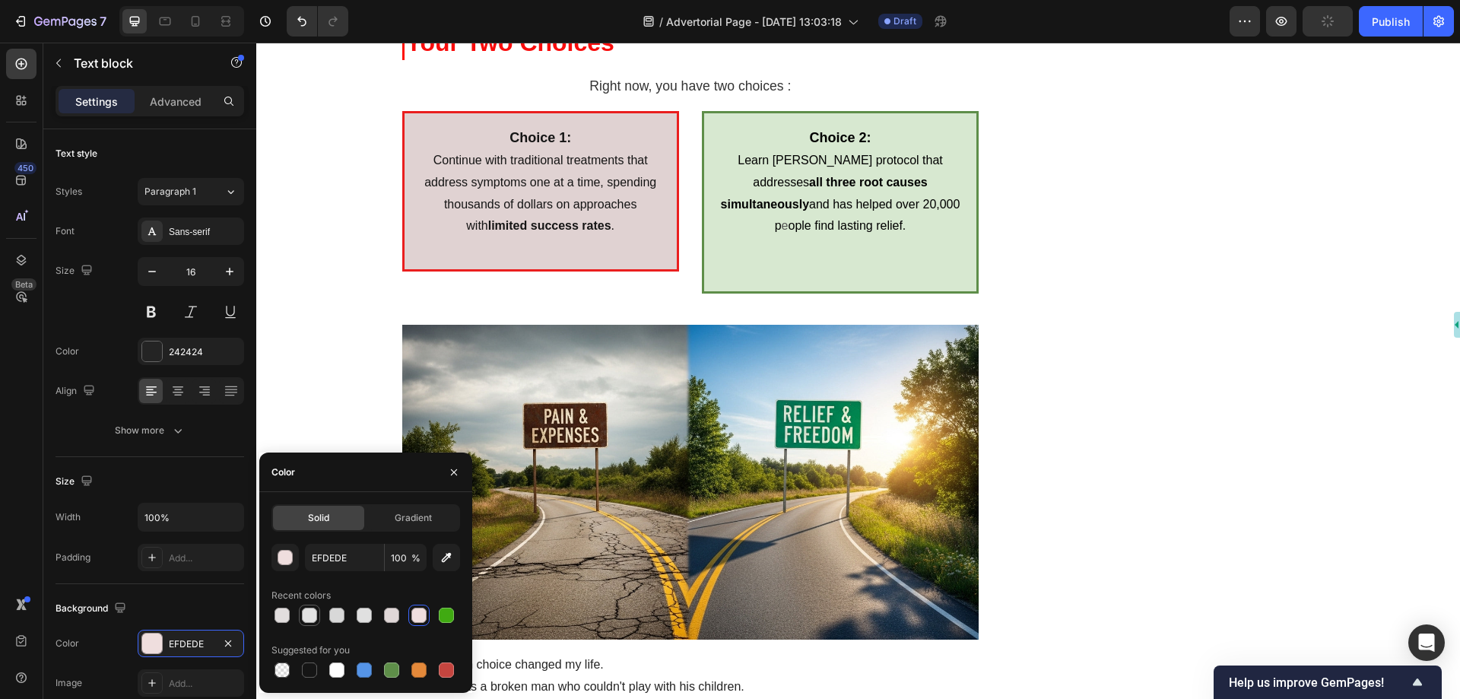
click at [287, 614] on div at bounding box center [282, 615] width 15 height 15
type input "E2DEDE"
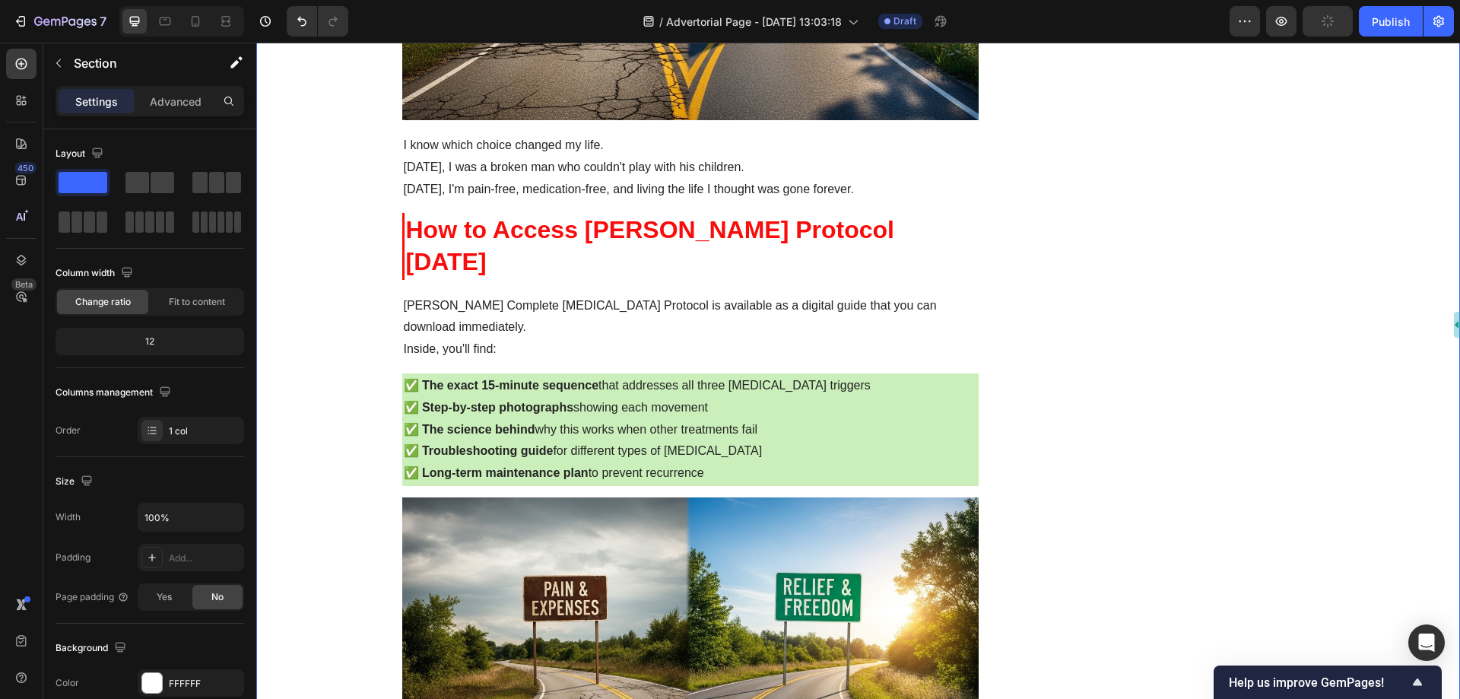
scroll to position [7072, 0]
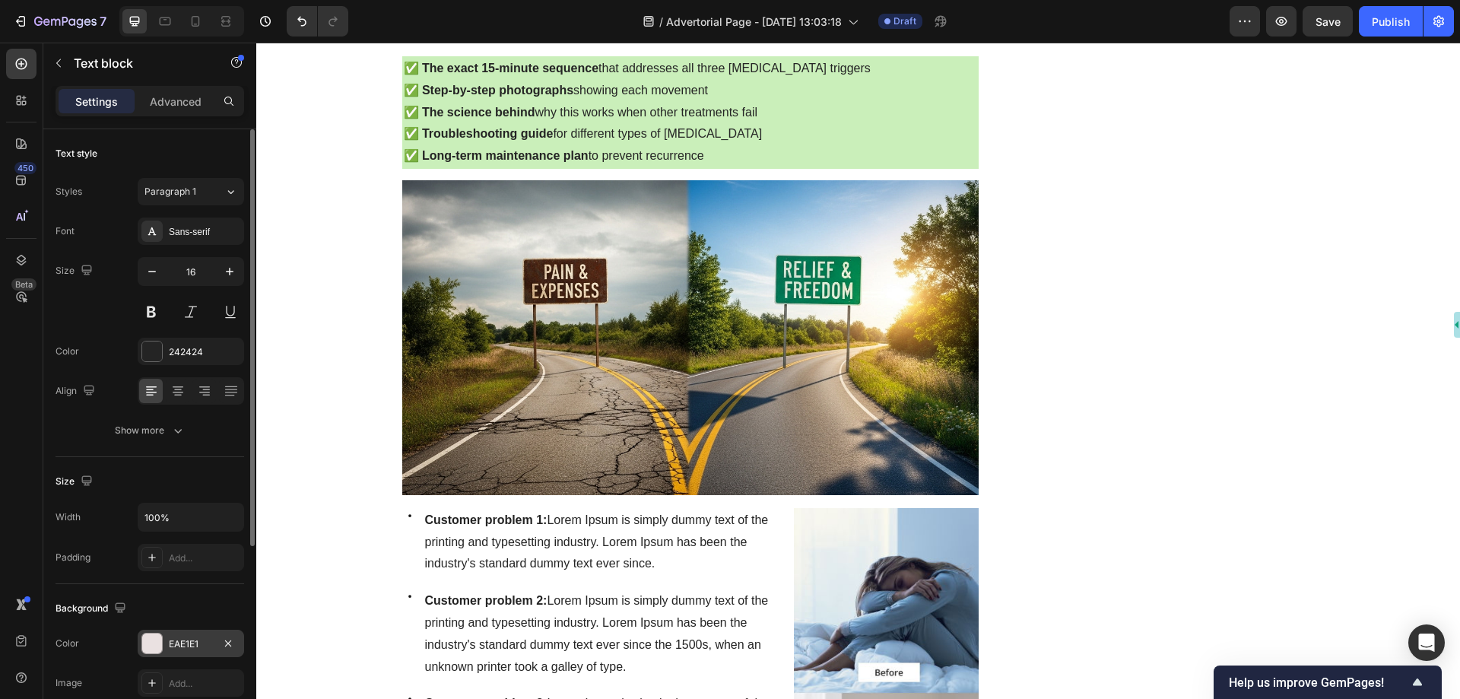
click at [189, 644] on div "EAE1E1" at bounding box center [191, 644] width 44 height 14
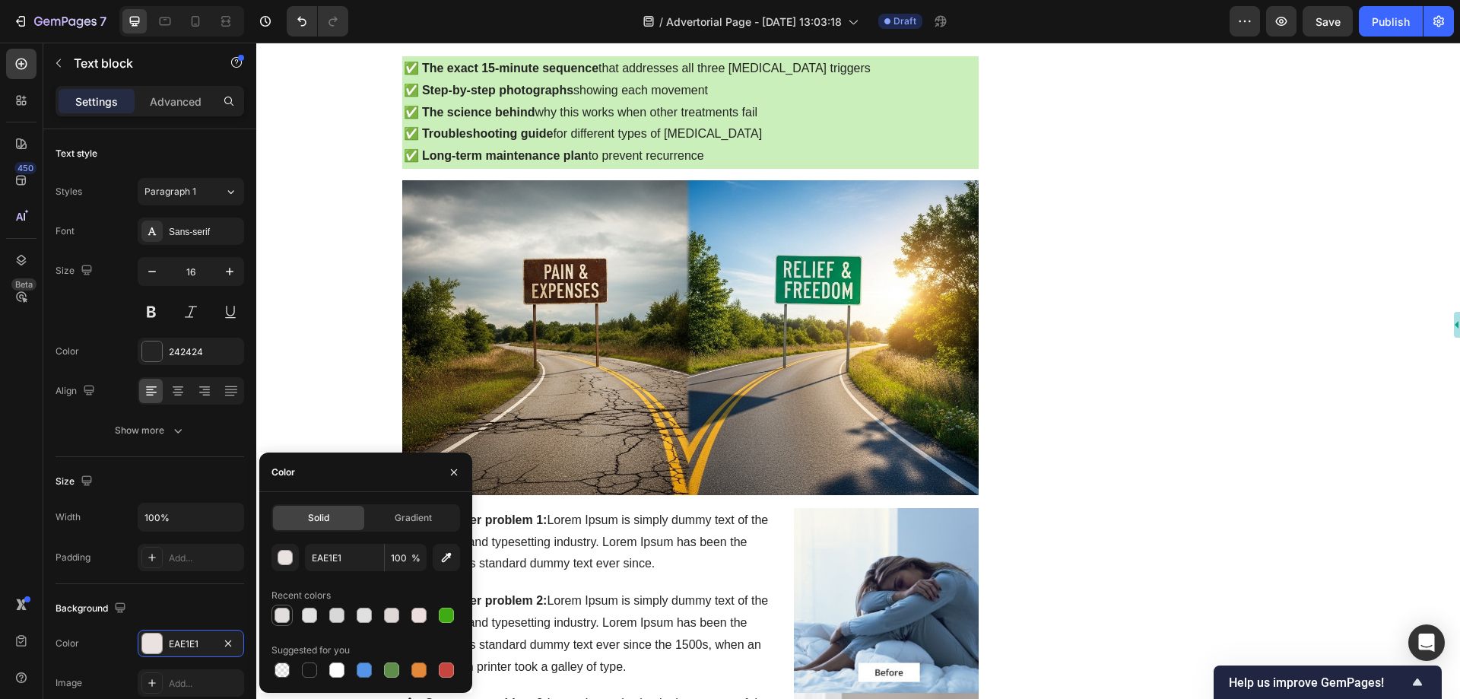
click at [281, 614] on div at bounding box center [282, 615] width 15 height 15
type input "E2DEDE"
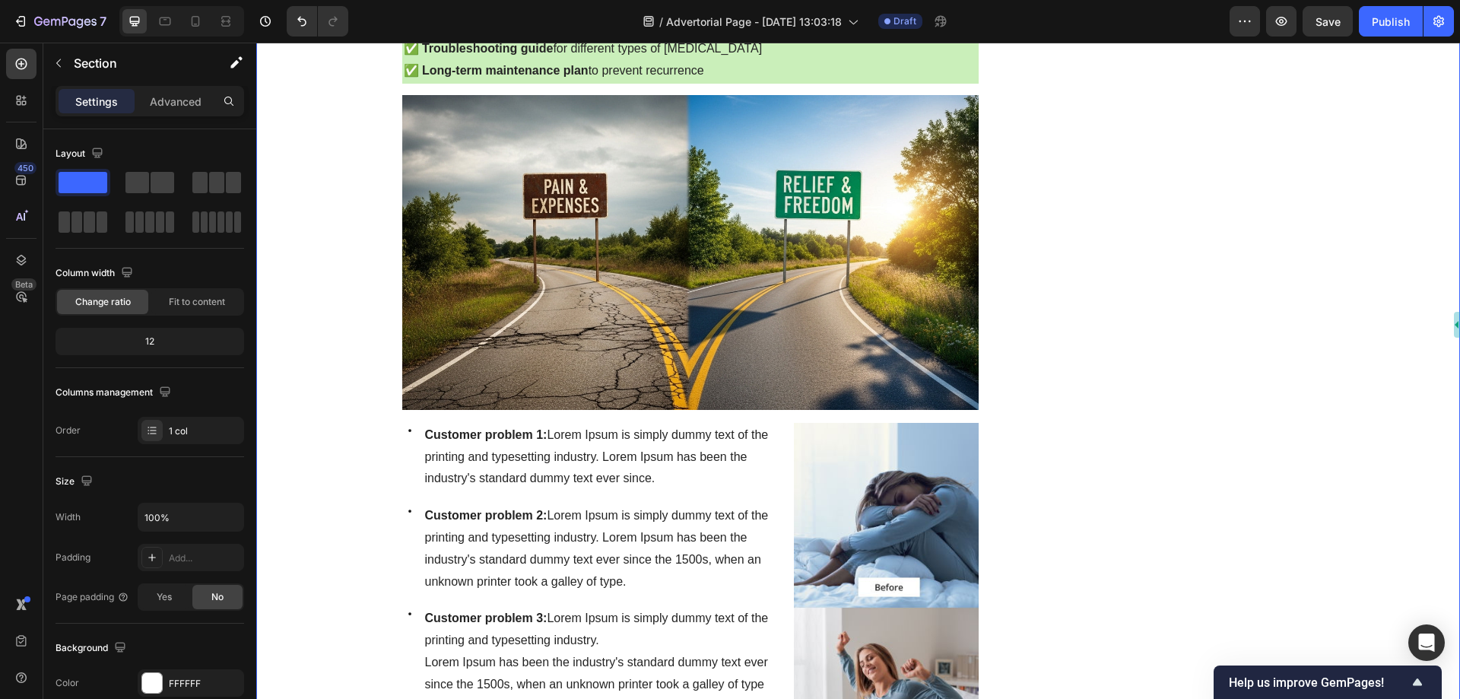
scroll to position [7224, 0]
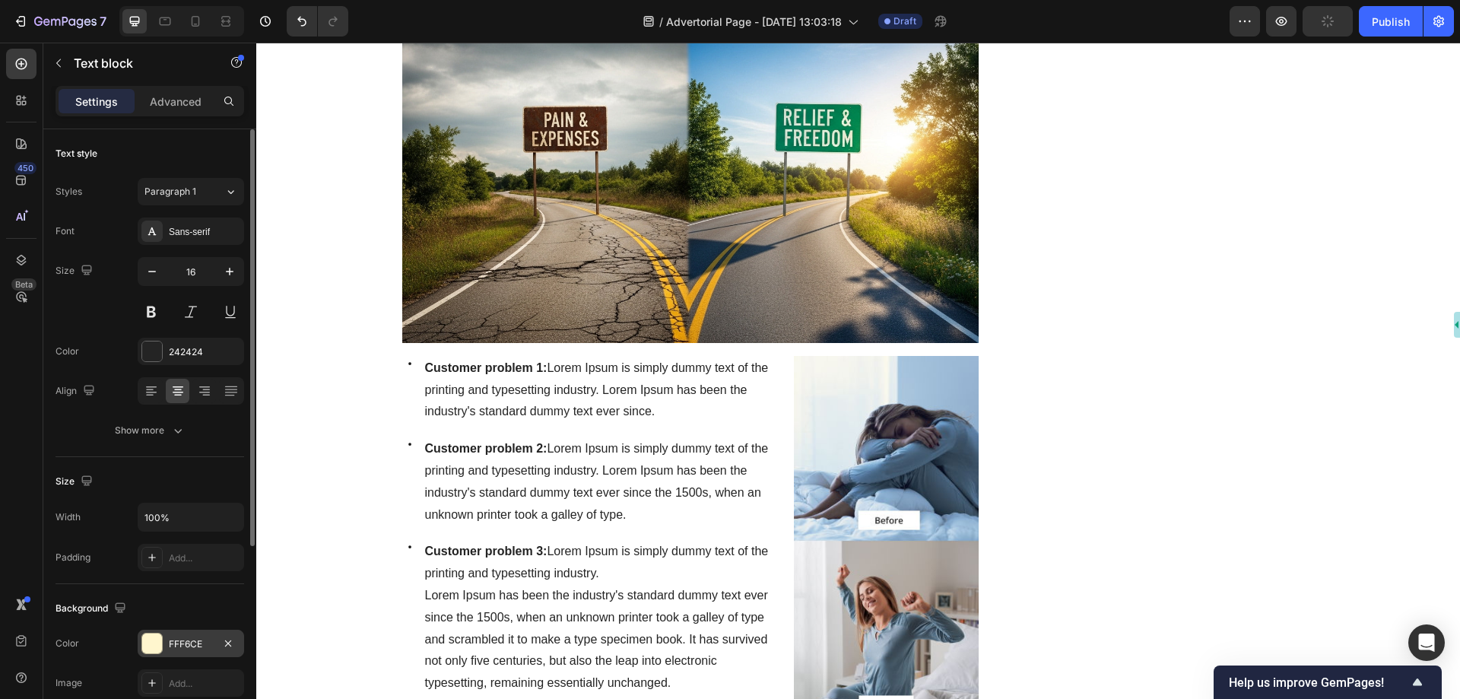
click at [170, 643] on div "FFF6CE" at bounding box center [191, 644] width 44 height 14
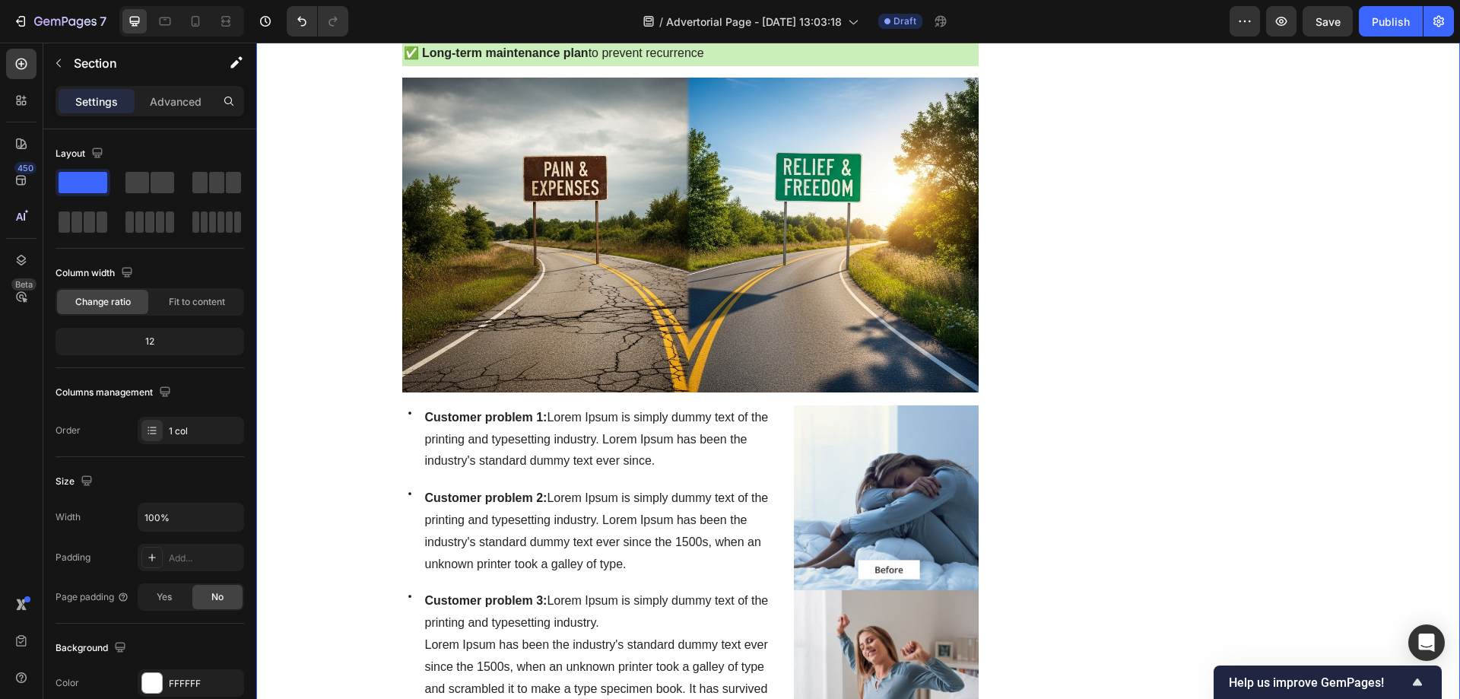
scroll to position [7148, 0]
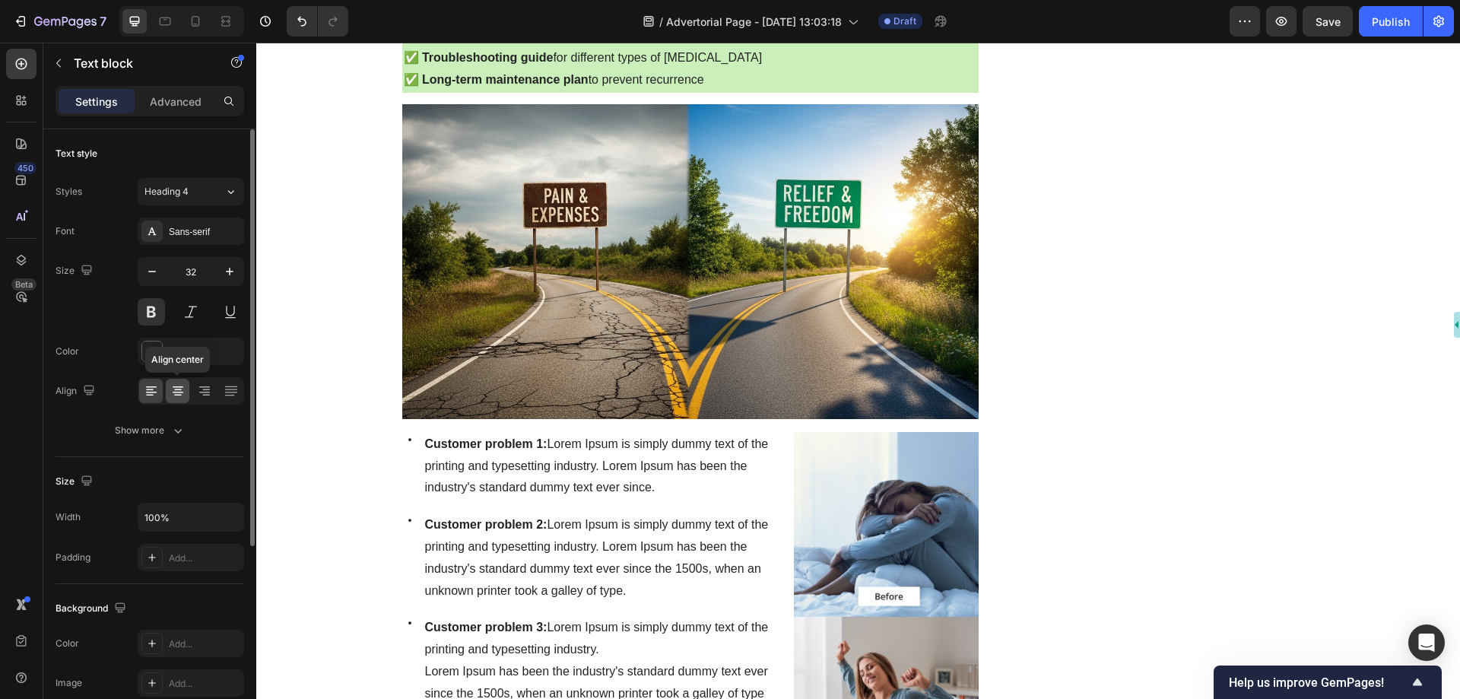
click at [184, 389] on icon at bounding box center [177, 390] width 15 height 15
click at [151, 389] on icon at bounding box center [150, 390] width 8 height 2
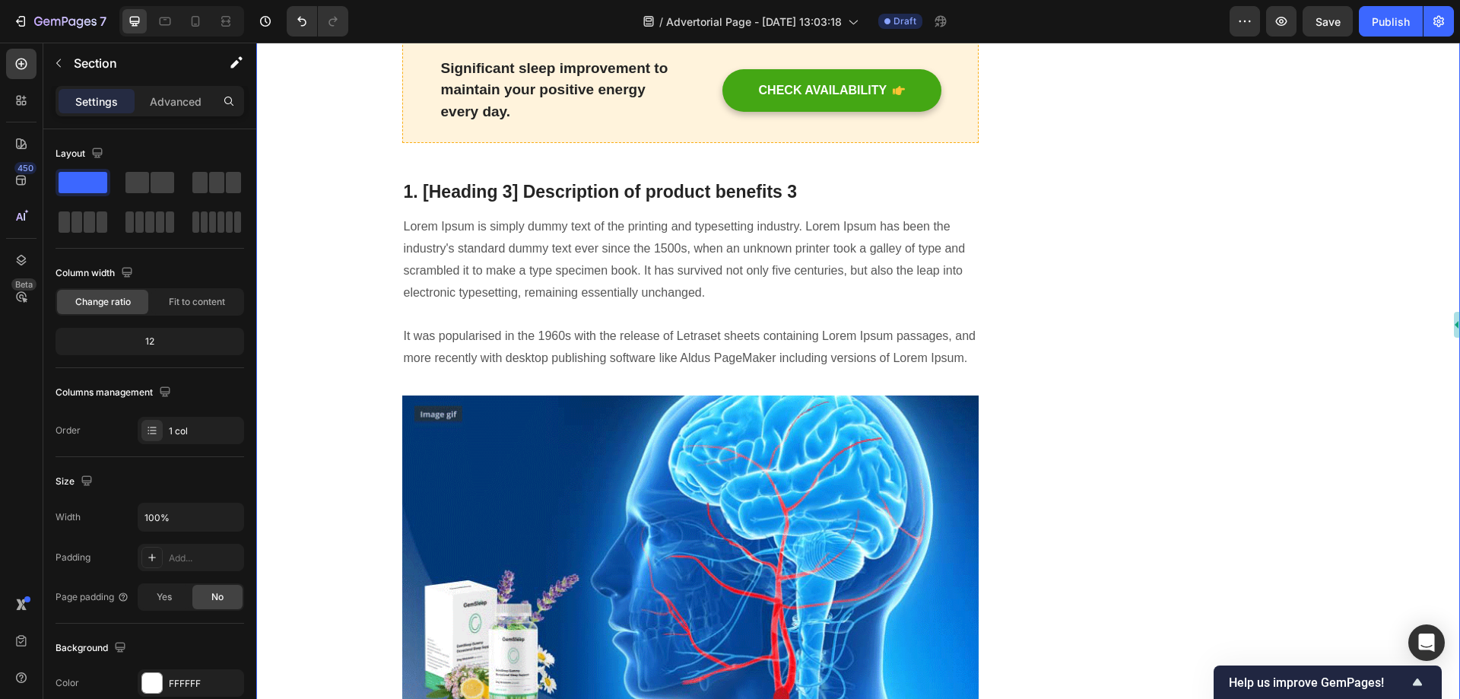
scroll to position [8213, 0]
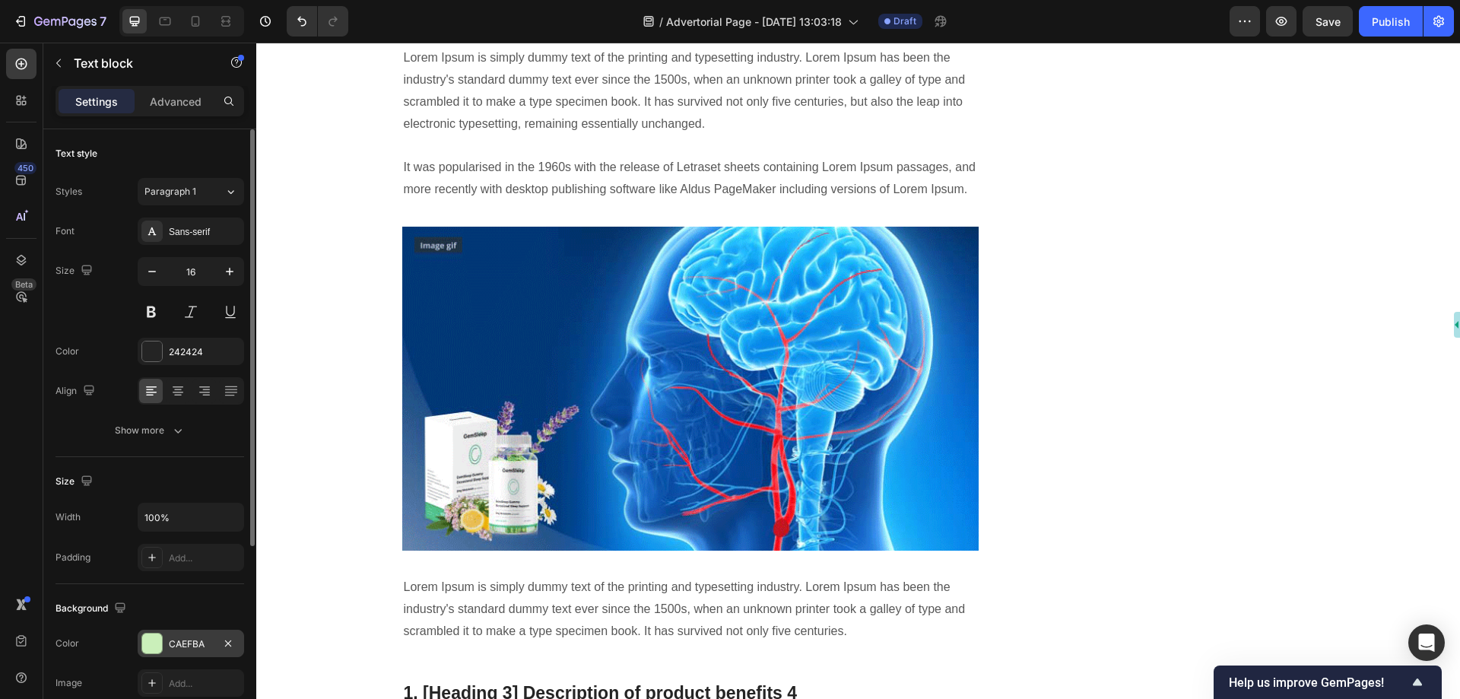
click at [160, 640] on div at bounding box center [152, 643] width 20 height 20
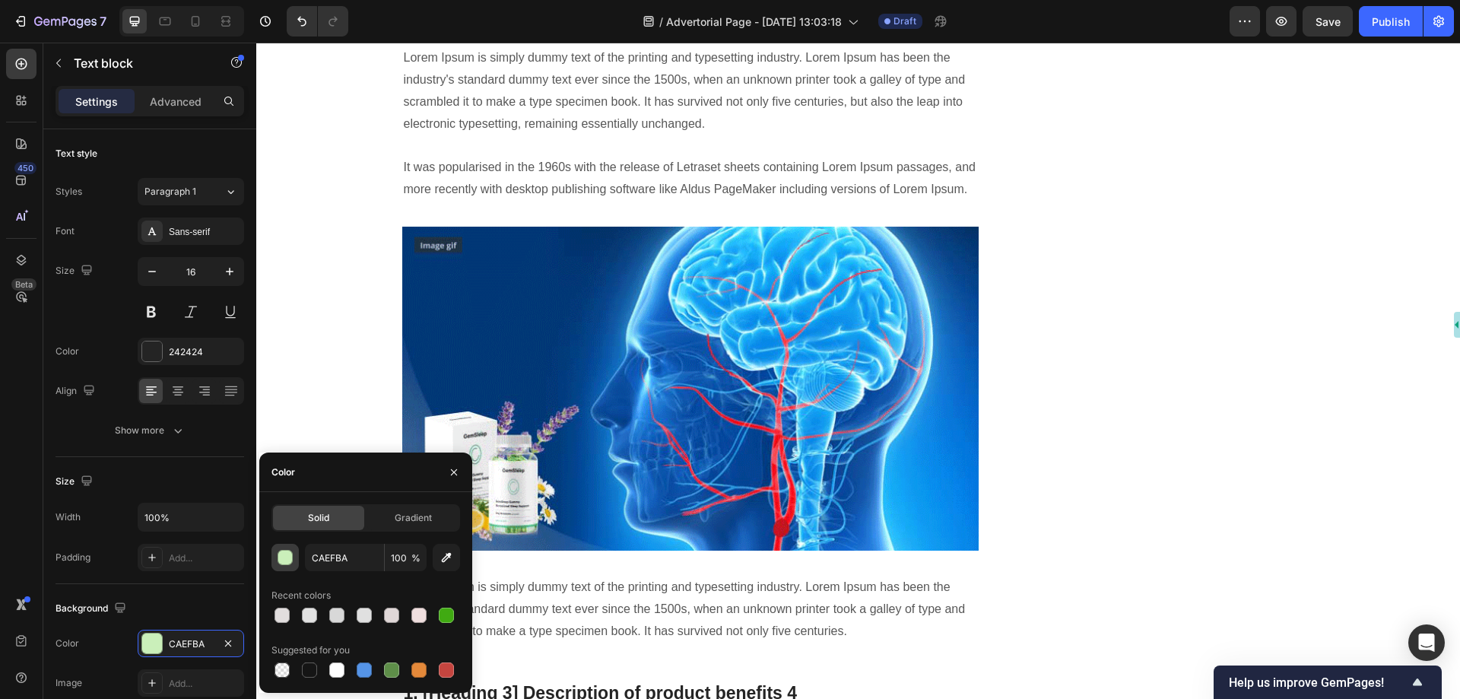
click at [287, 555] on div "button" at bounding box center [285, 558] width 15 height 15
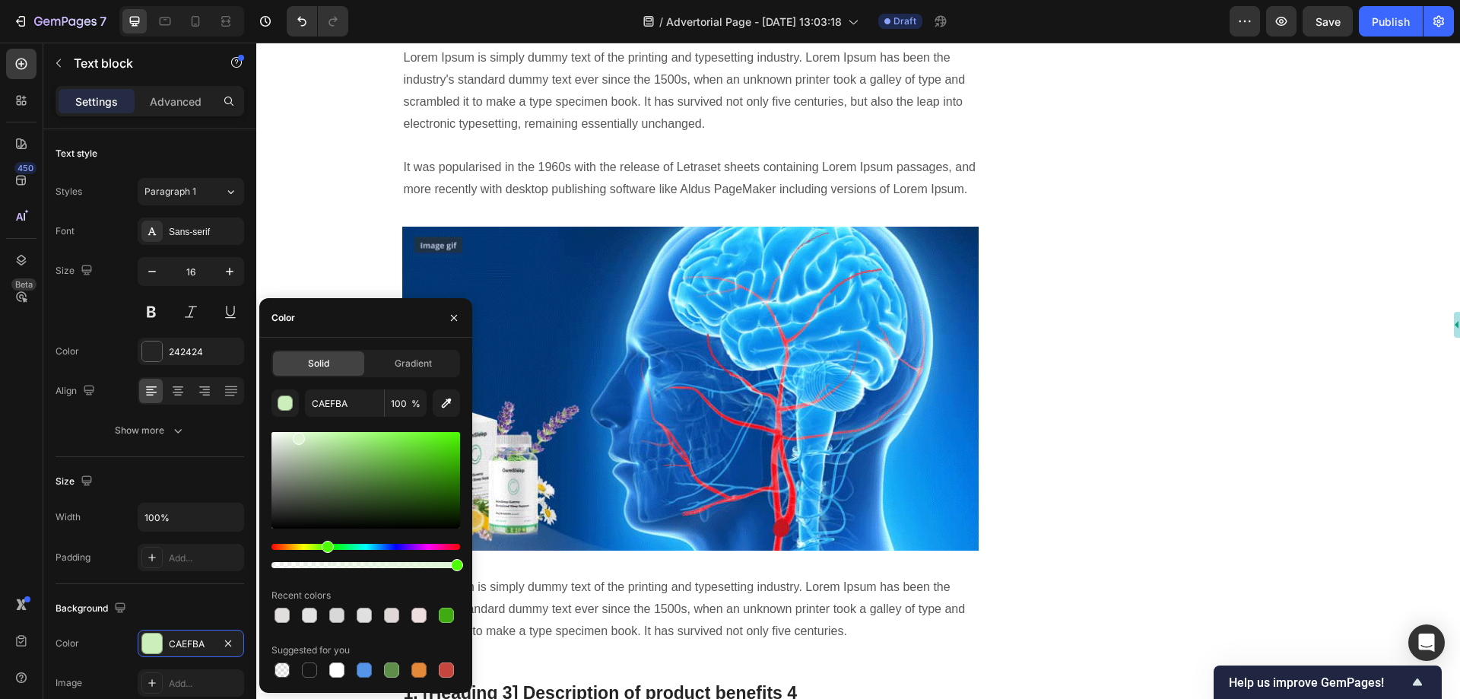
drag, startPoint x: 314, startPoint y: 443, endPoint x: 297, endPoint y: 436, distance: 18.1
click at [297, 436] on div at bounding box center [299, 439] width 12 height 12
type input "DEF4D4"
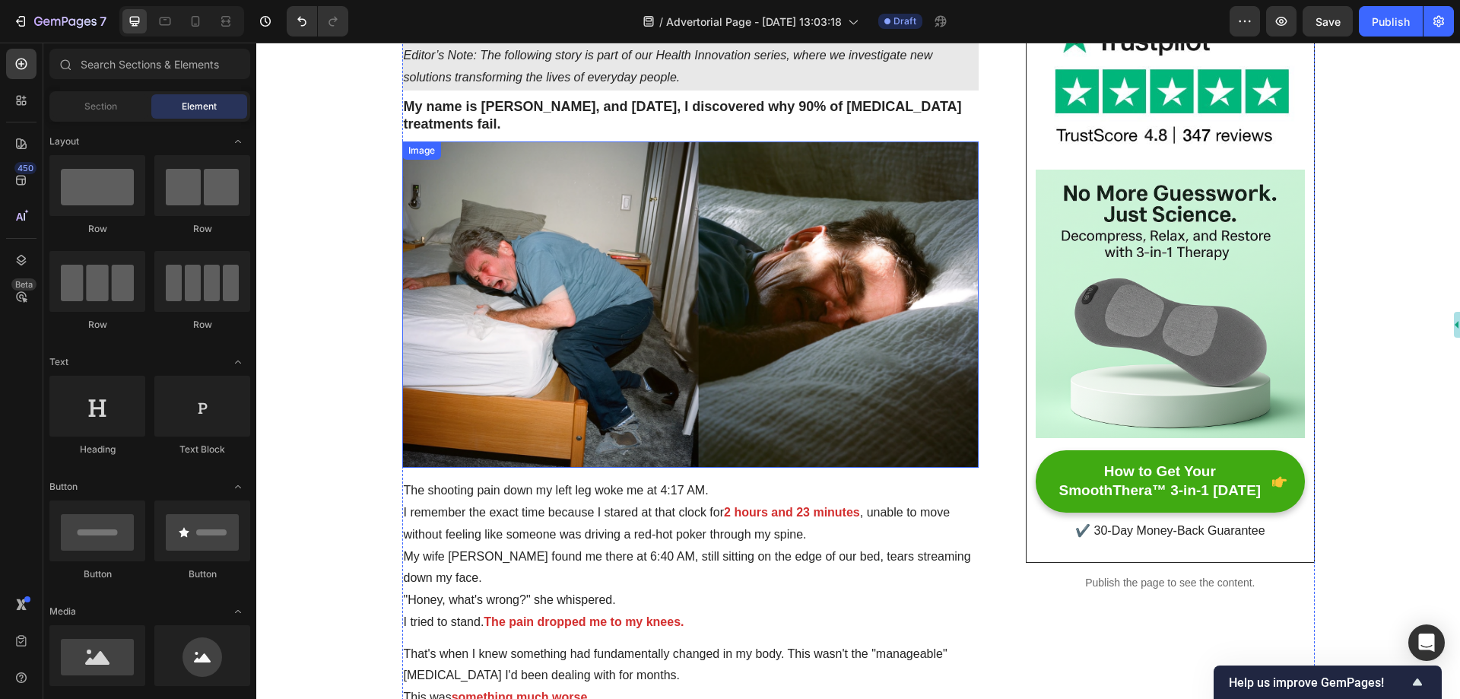
scroll to position [0, 0]
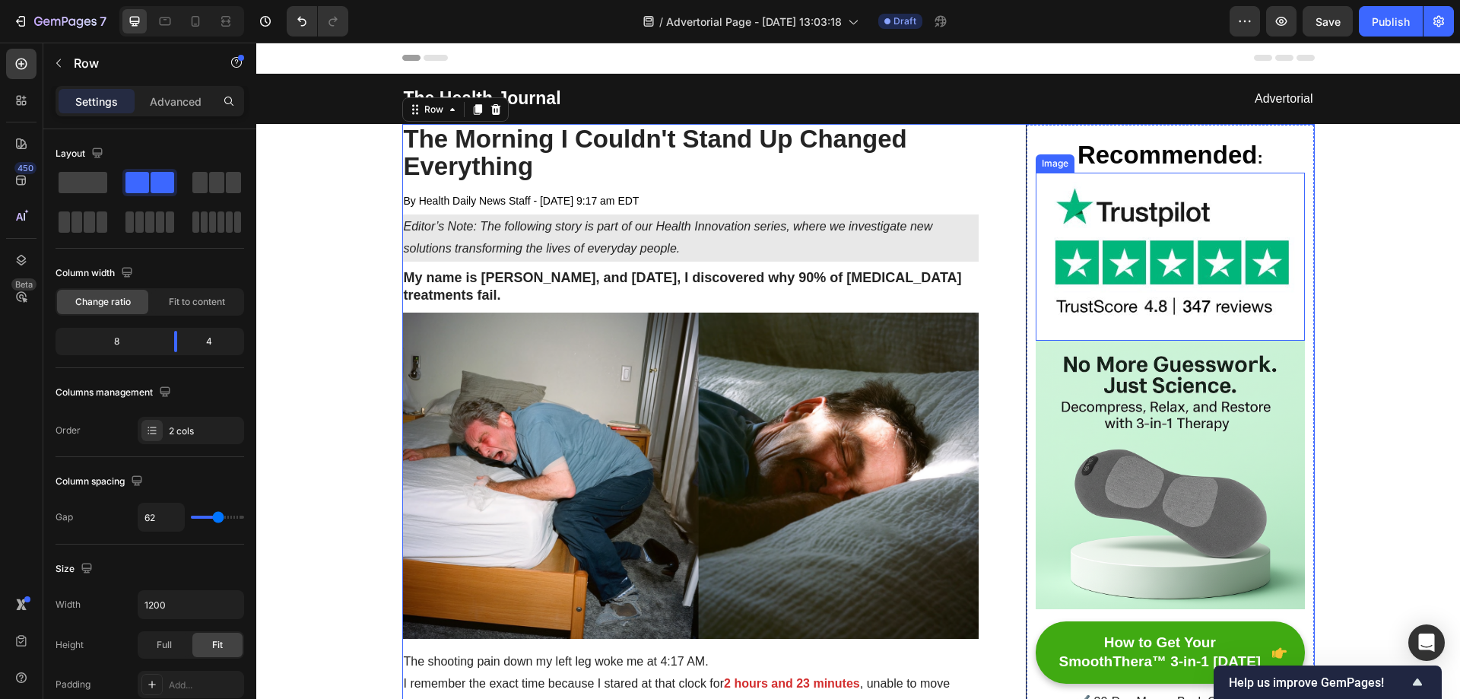
click at [1103, 270] on img at bounding box center [1170, 257] width 268 height 168
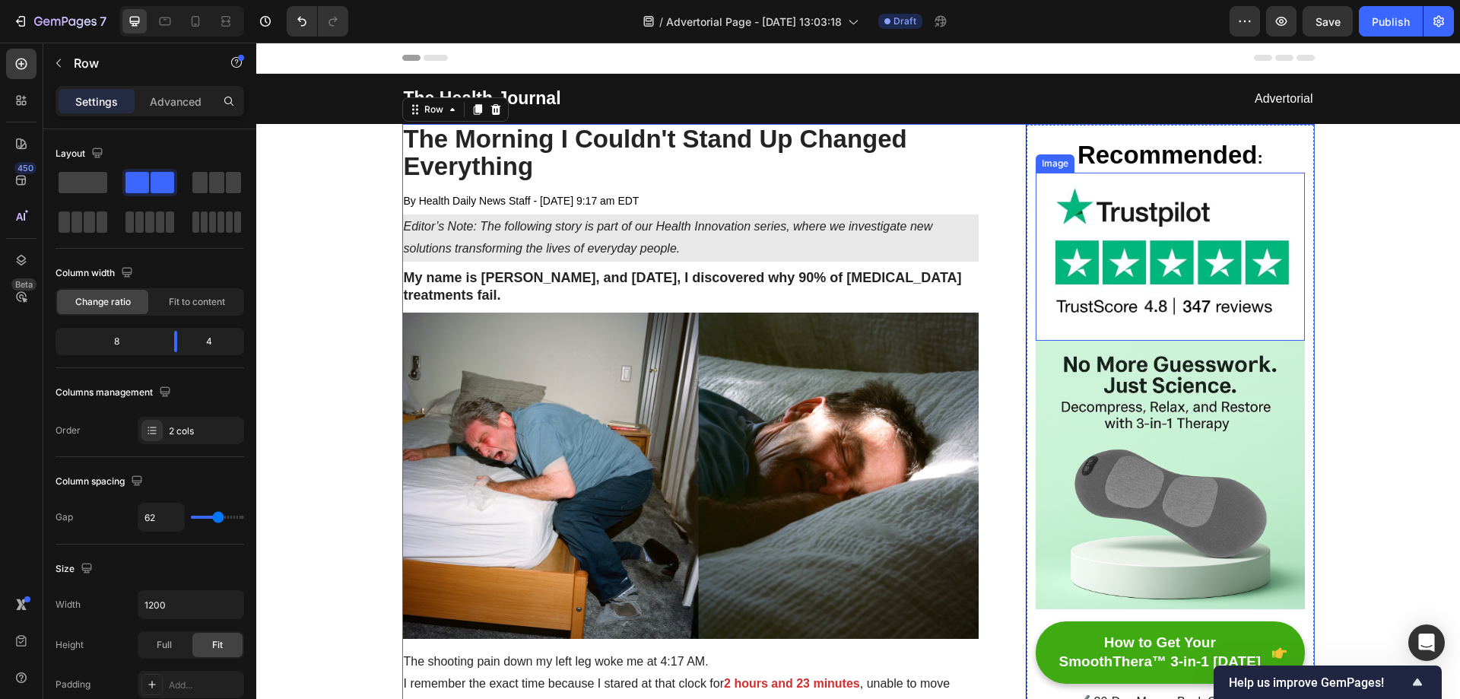
click at [1125, 228] on img at bounding box center [1170, 257] width 268 height 168
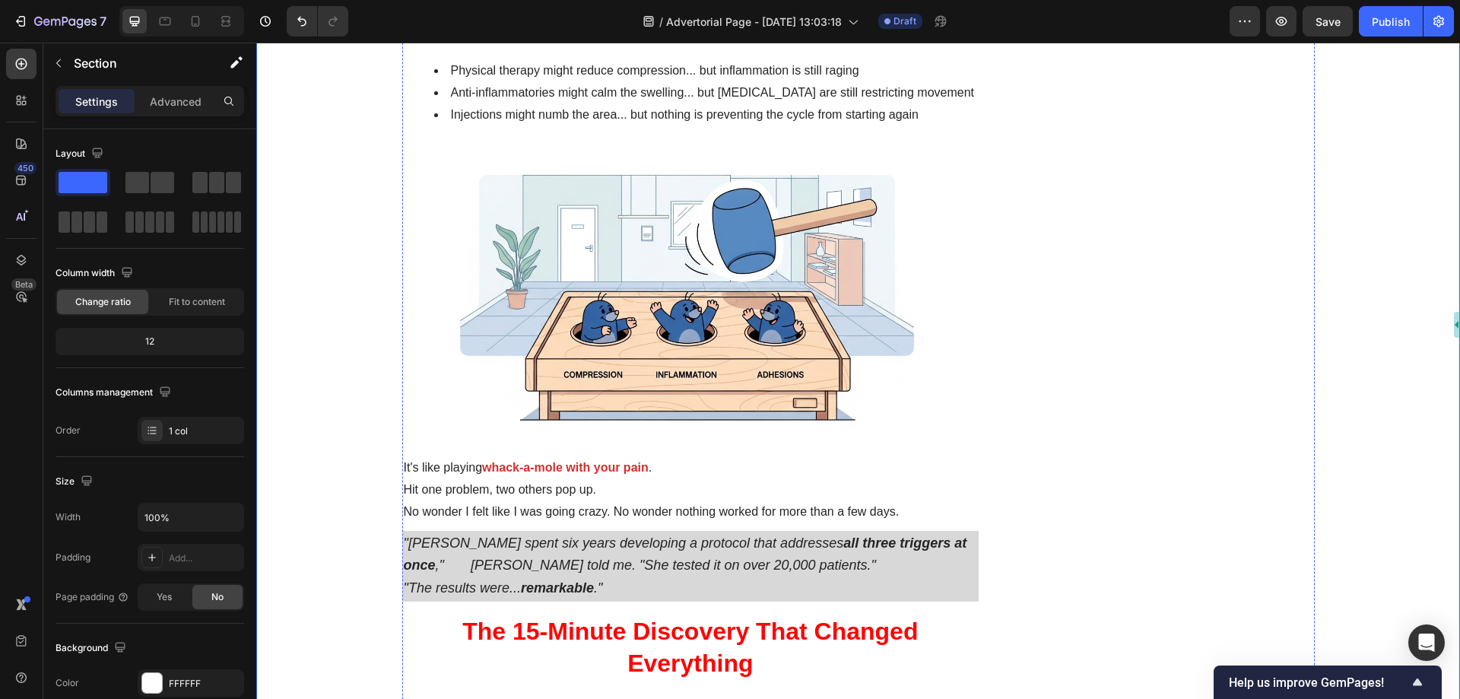
scroll to position [2053, 0]
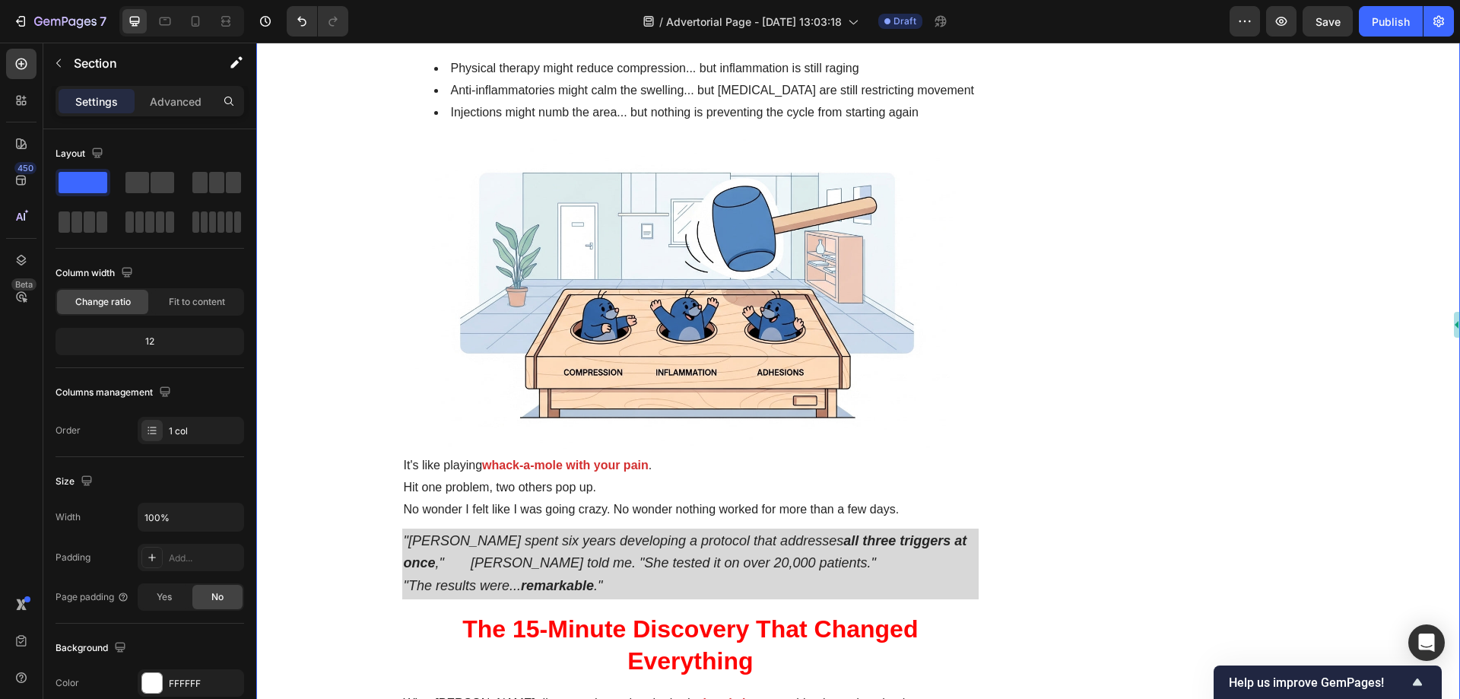
scroll to position [1901, 0]
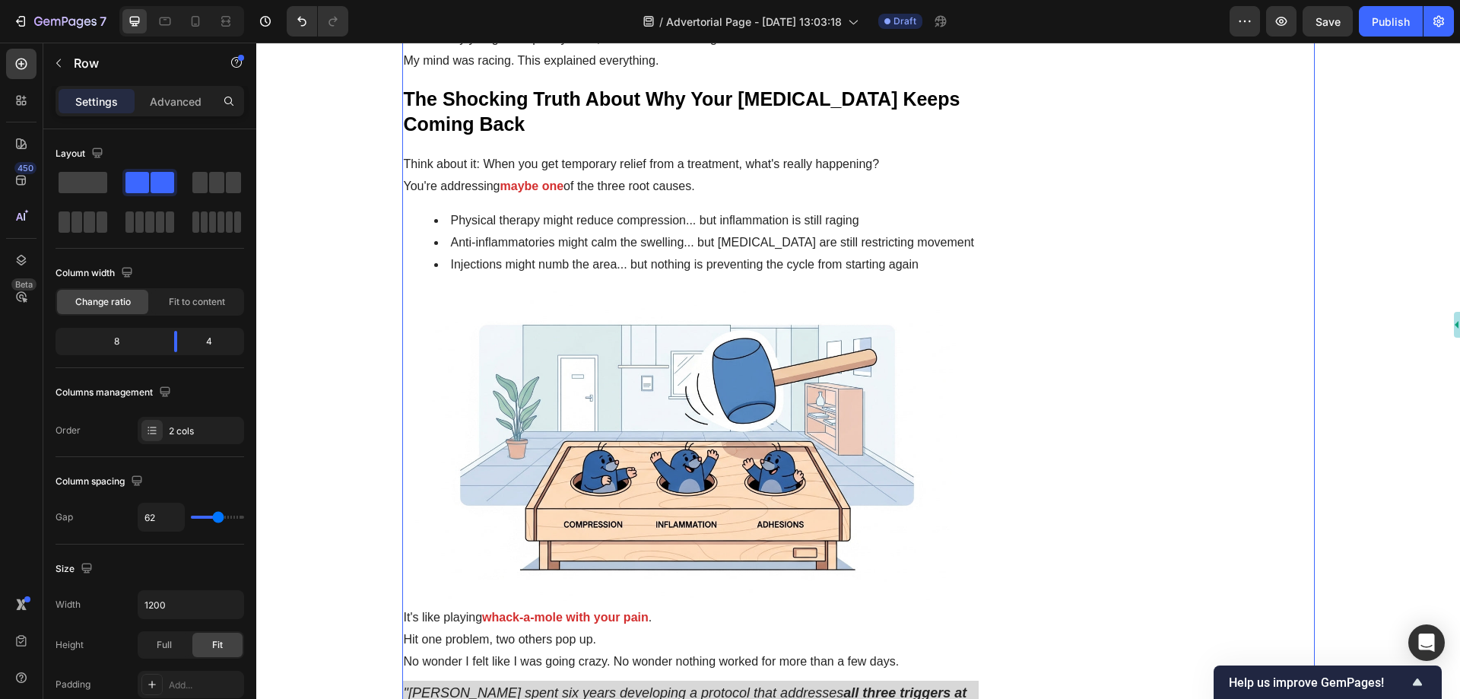
scroll to position [1673, 0]
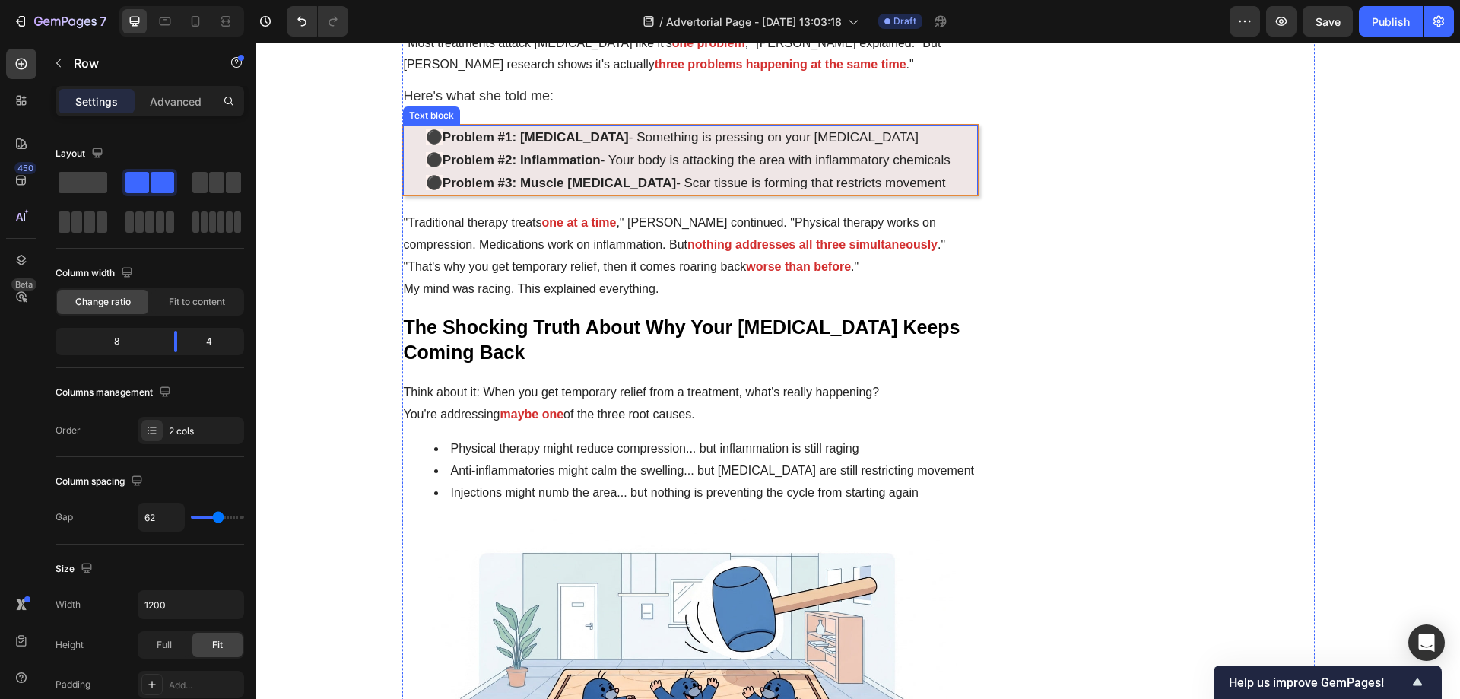
click at [443, 144] on strong "Problem #1: [MEDICAL_DATA]" at bounding box center [536, 137] width 186 height 14
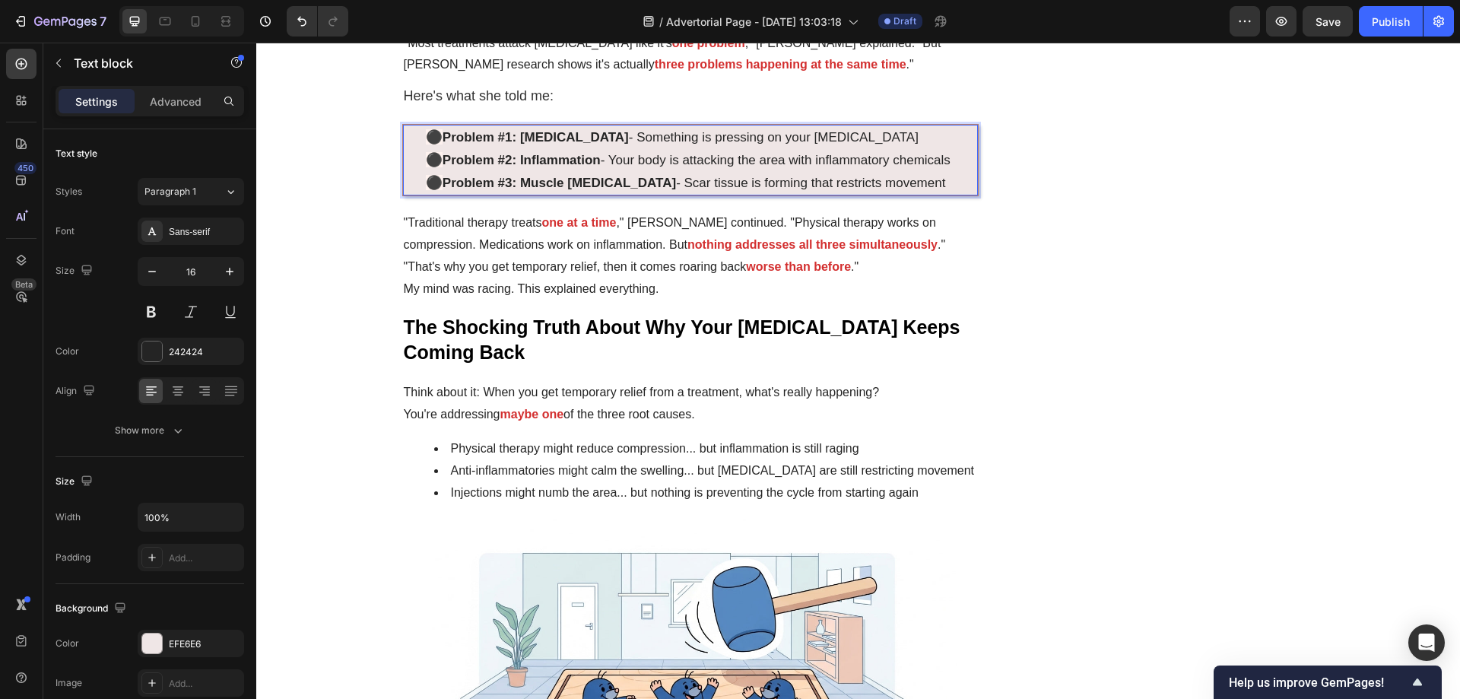
click at [443, 144] on strong "Problem #1: [MEDICAL_DATA]" at bounding box center [536, 137] width 186 height 14
click at [443, 167] on strong "Problem #2: Inflammation" at bounding box center [522, 160] width 158 height 14
click at [445, 190] on strong "Problem #3: Muscle [MEDICAL_DATA]" at bounding box center [559, 183] width 233 height 14
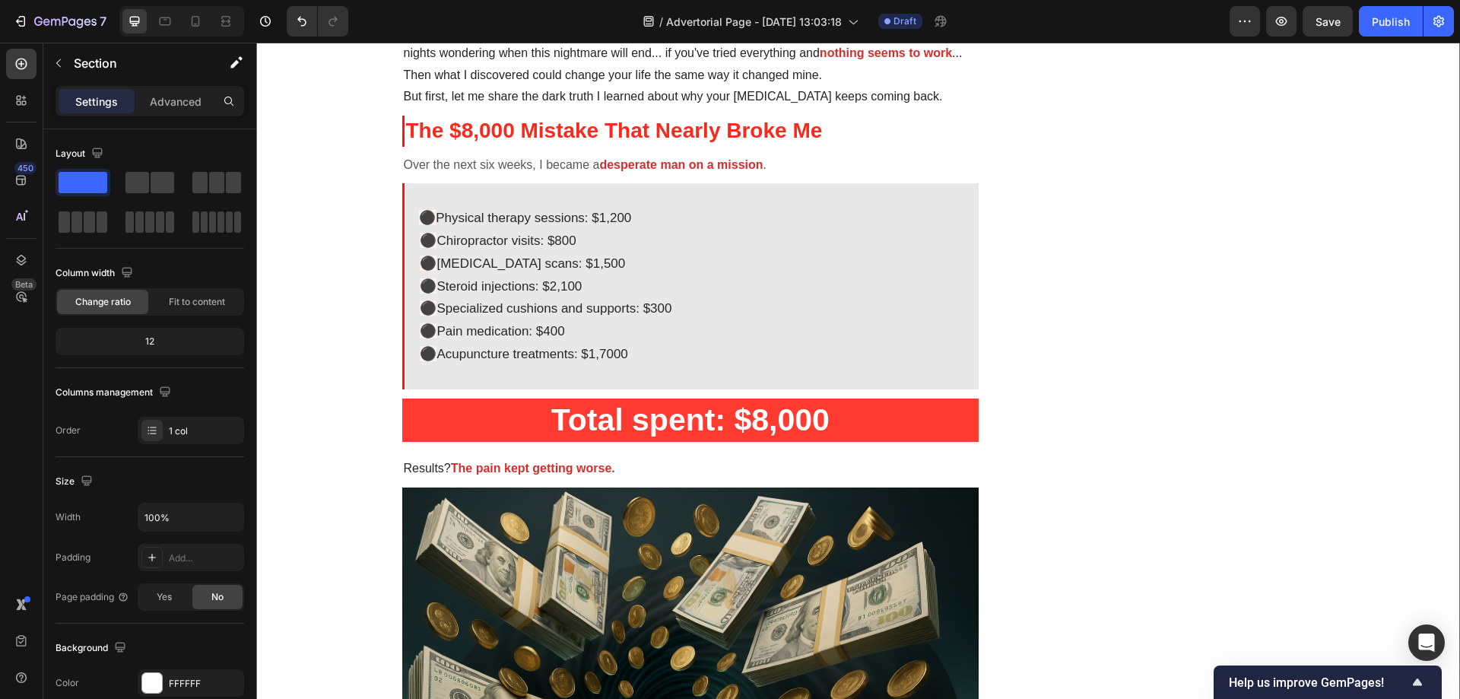
scroll to position [760, 0]
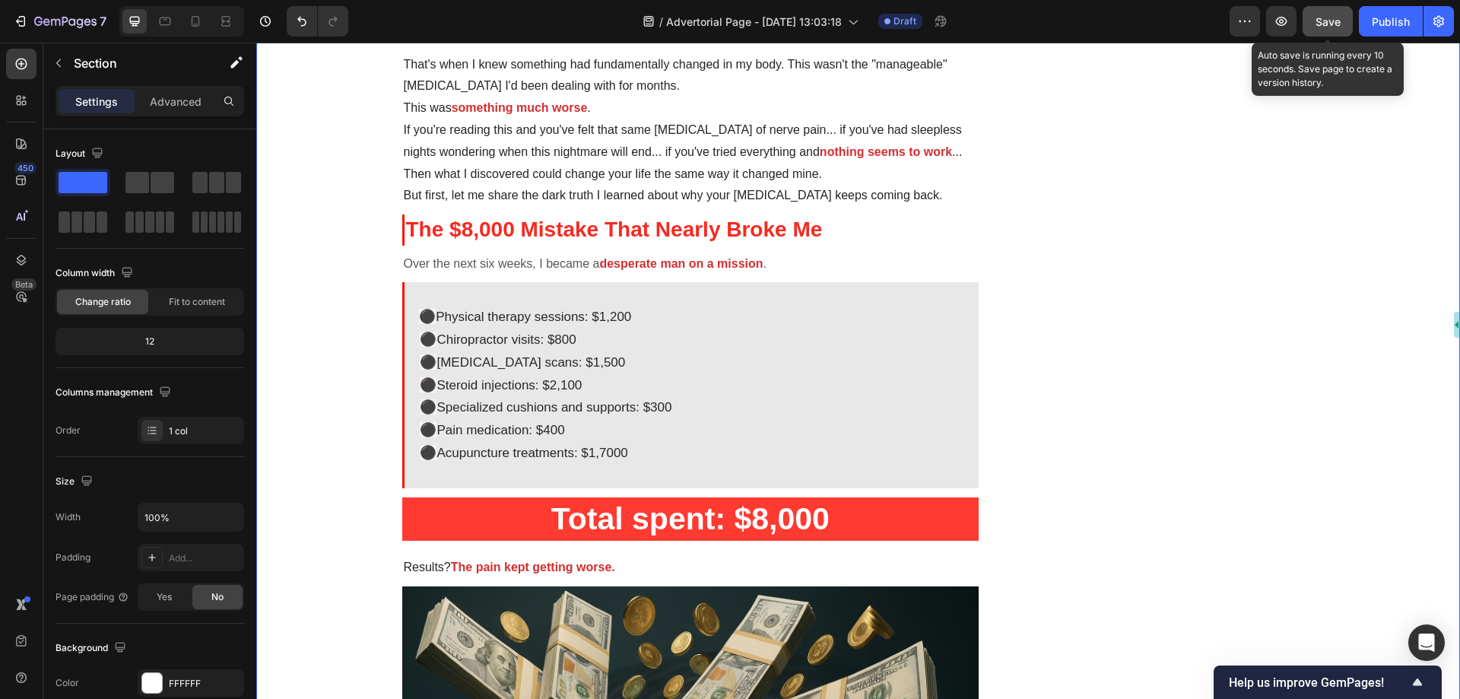
click at [1324, 27] on span "Save" at bounding box center [1328, 21] width 25 height 13
click at [1287, 21] on icon "button" at bounding box center [1281, 21] width 11 height 9
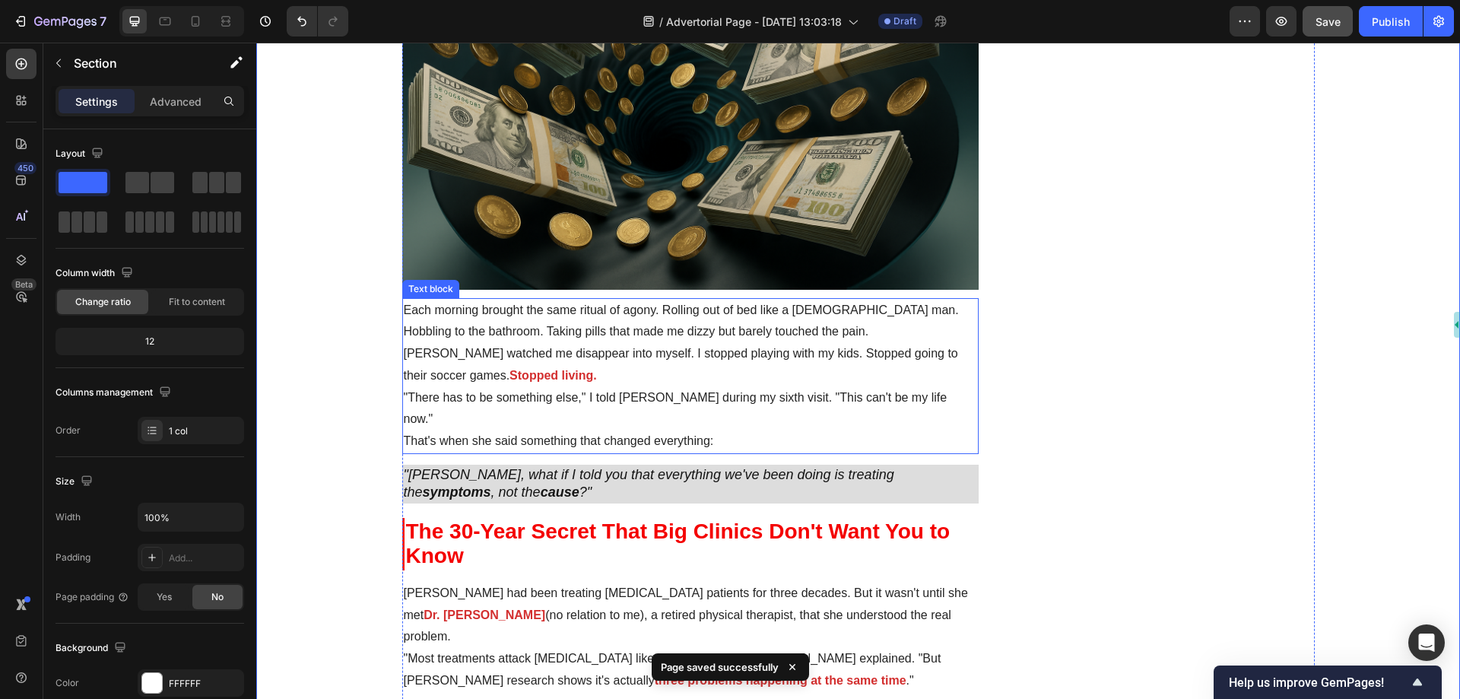
scroll to position [1445, 0]
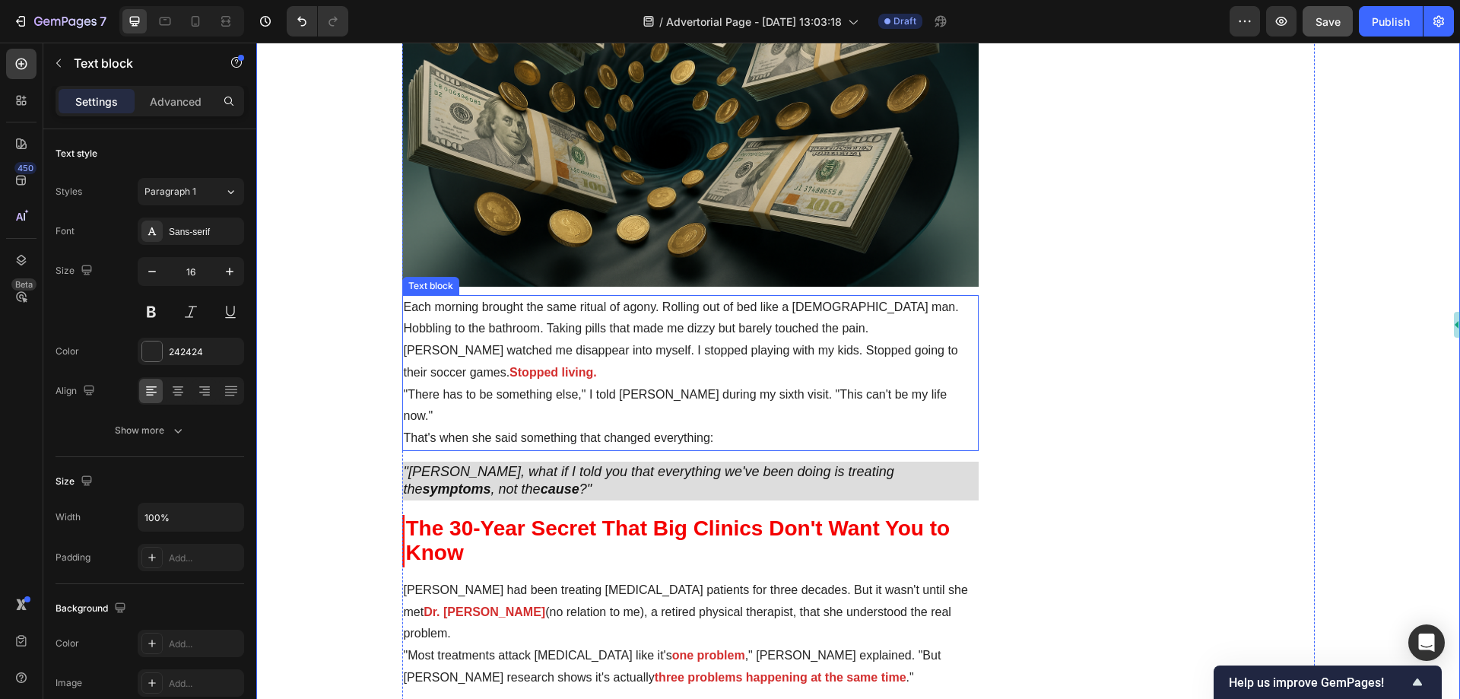
click at [694, 386] on p ""There has to be something else," I told [PERSON_NAME] during my sixth visit. "…" at bounding box center [691, 406] width 574 height 44
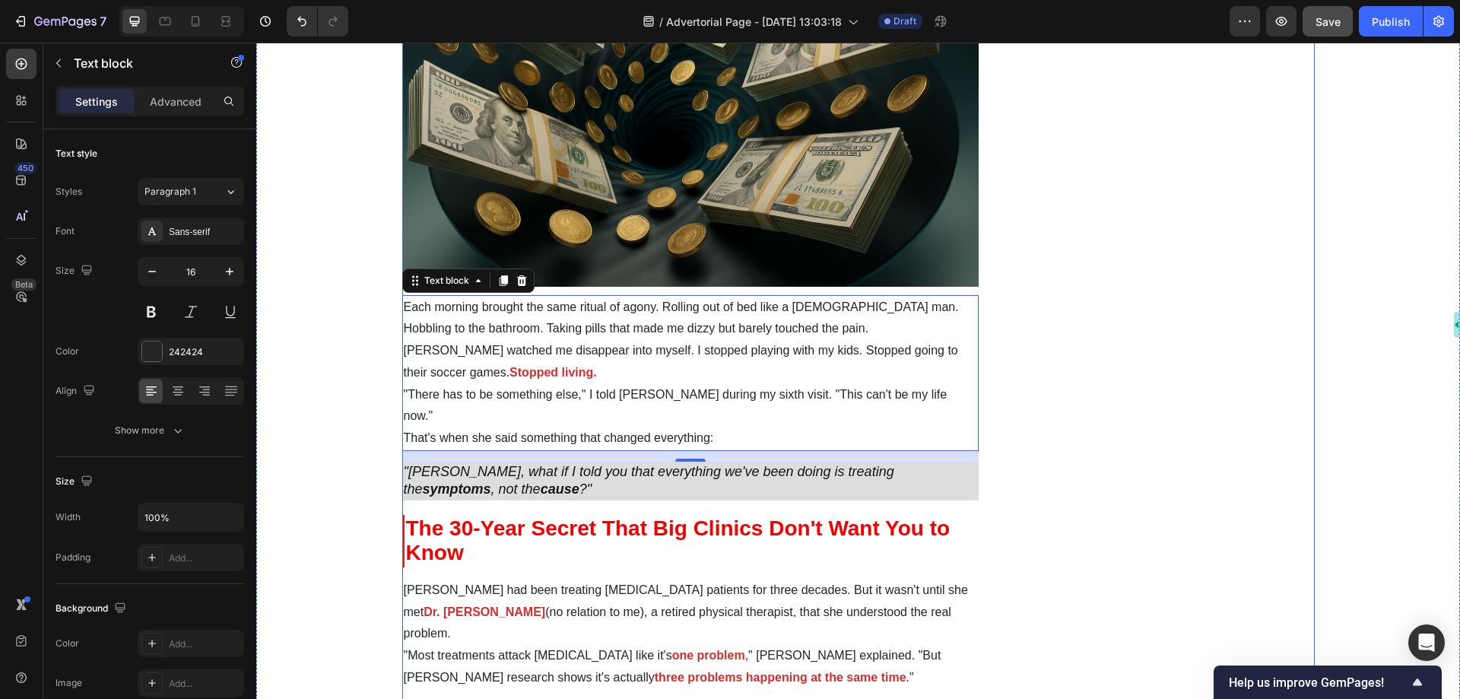
drag, startPoint x: 1140, startPoint y: 299, endPoint x: 1102, endPoint y: 230, distance: 79.0
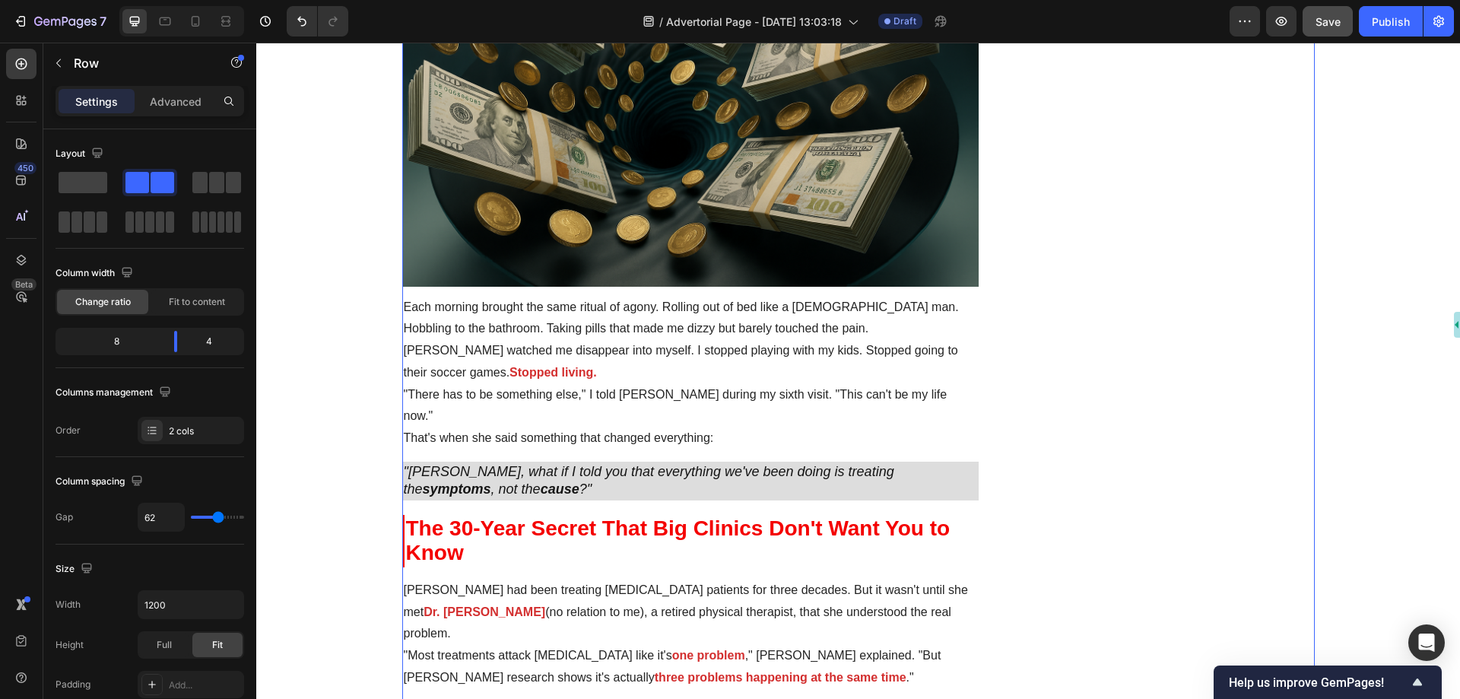
drag, startPoint x: 1102, startPoint y: 230, endPoint x: 1086, endPoint y: 120, distance: 110.7
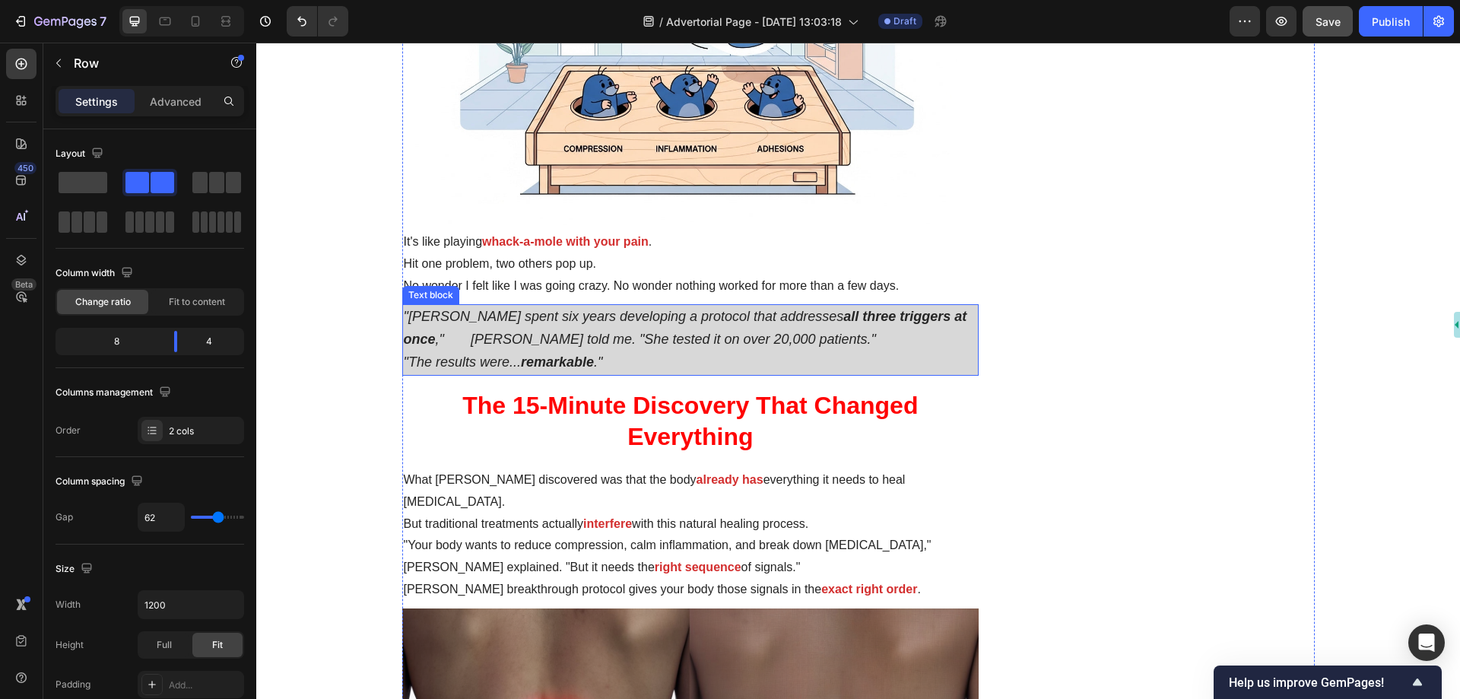
scroll to position [2890, 0]
